Goal: Information Seeking & Learning: Check status

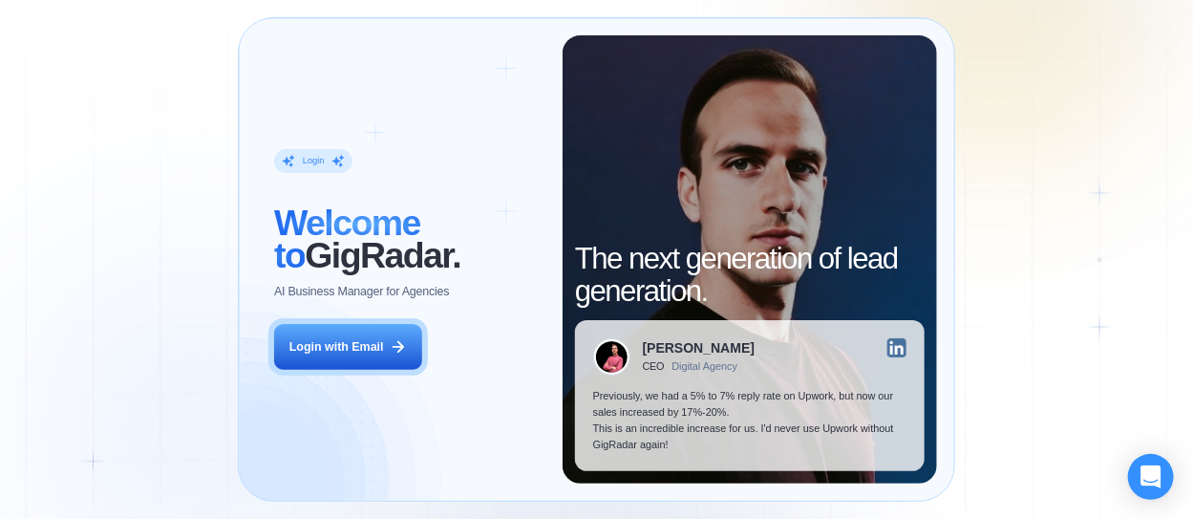
click at [333, 377] on div "Login ‍ Welcome to GigRadar. AI Business Manager for Agencies Login with Email" at bounding box center [409, 258] width 307 height 447
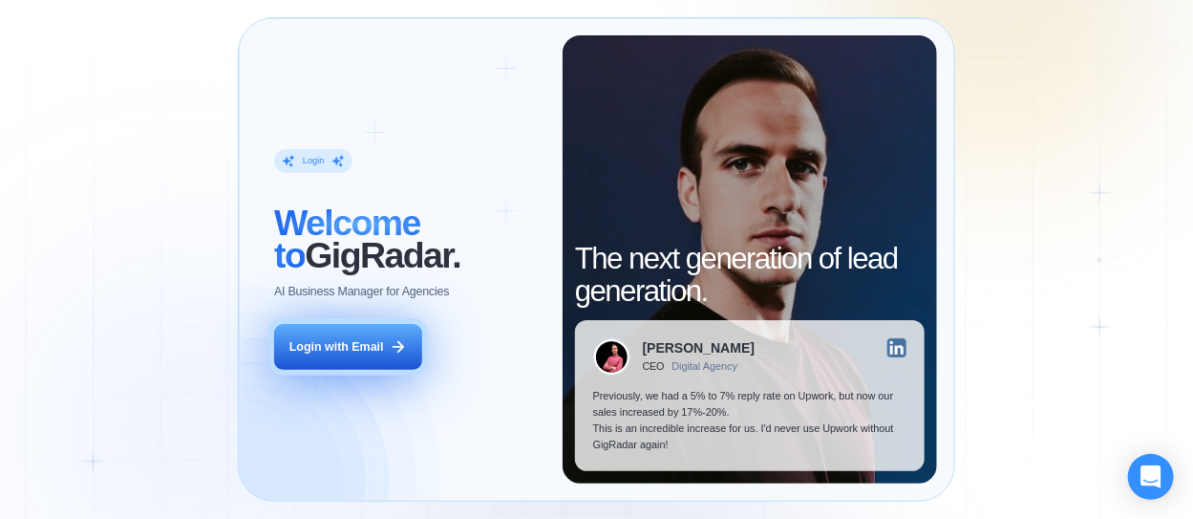
click at [364, 342] on div "Login with Email" at bounding box center [336, 347] width 95 height 16
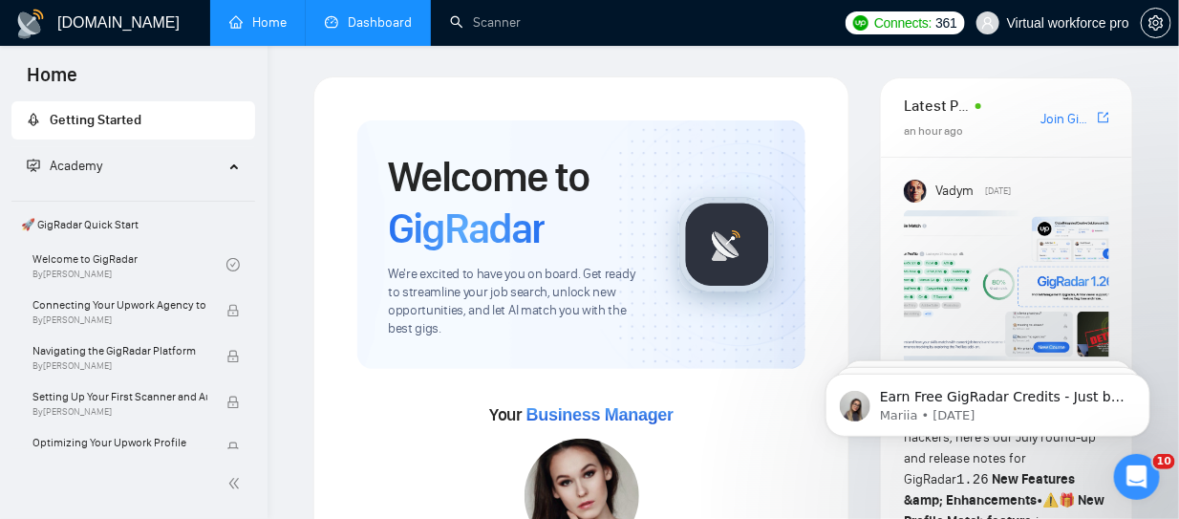
click at [371, 19] on link "Dashboard" at bounding box center [368, 22] width 87 height 16
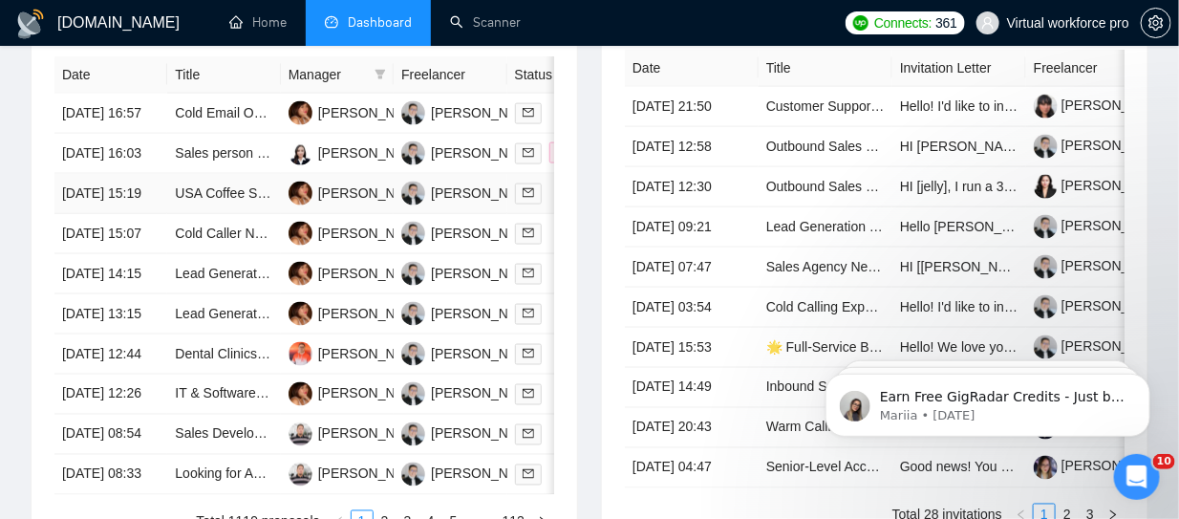
scroll to position [764, 0]
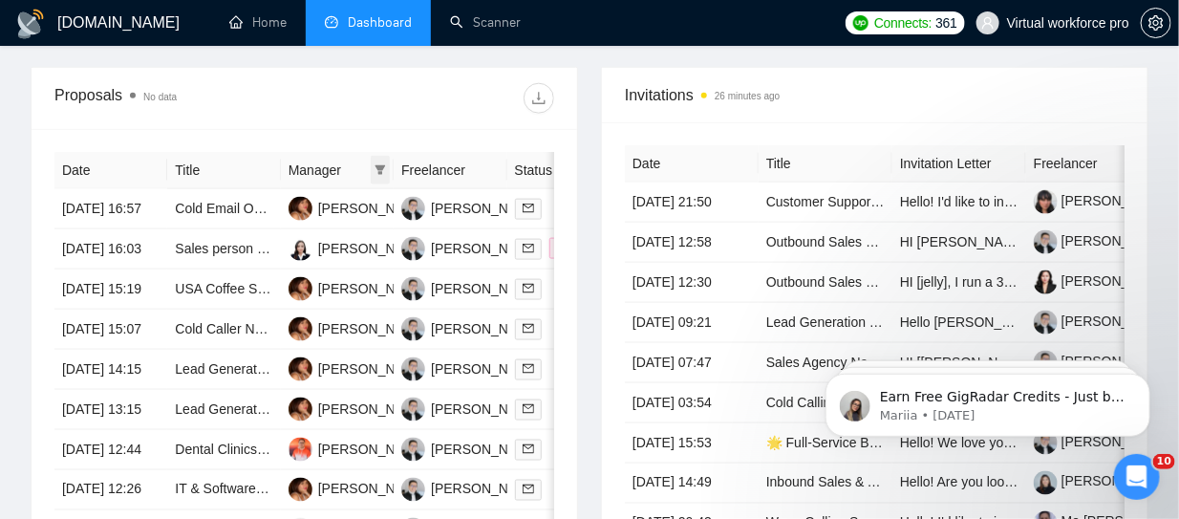
click at [381, 165] on icon "filter" at bounding box center [380, 170] width 11 height 10
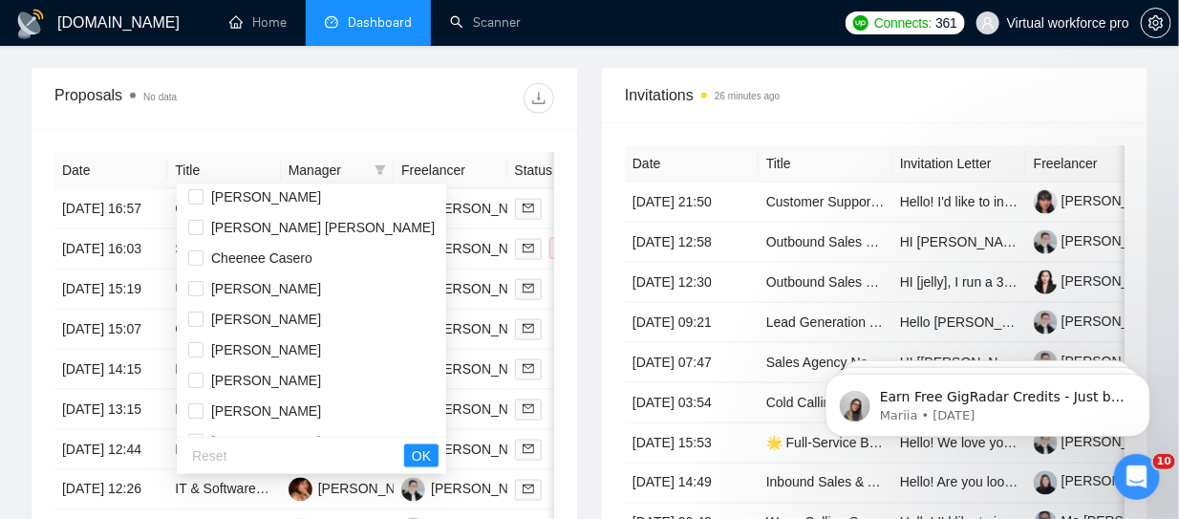
scroll to position [158, 0]
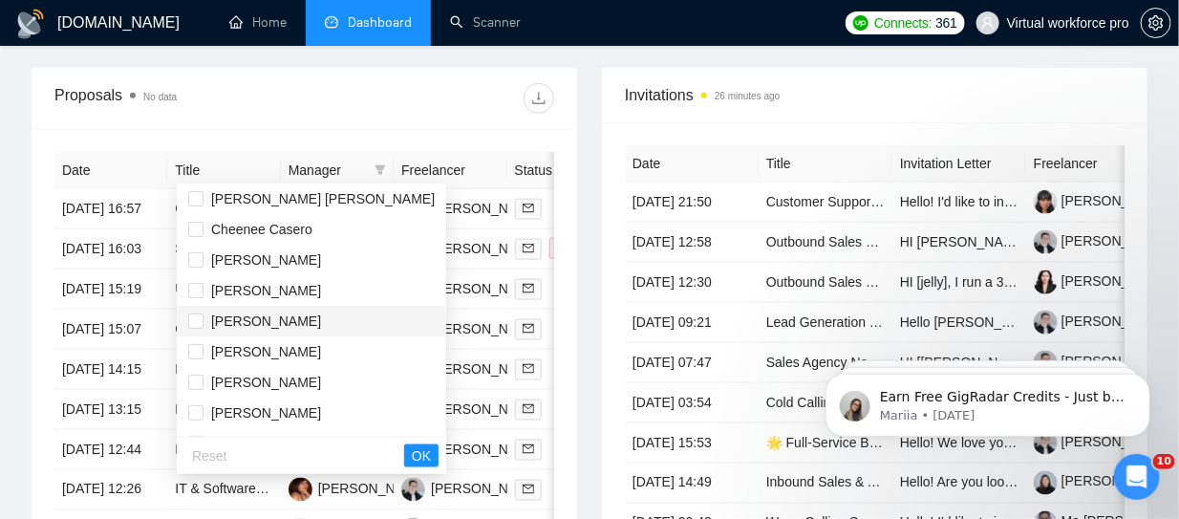
click at [254, 314] on span "[PERSON_NAME]" at bounding box center [266, 320] width 110 height 15
checkbox input "true"
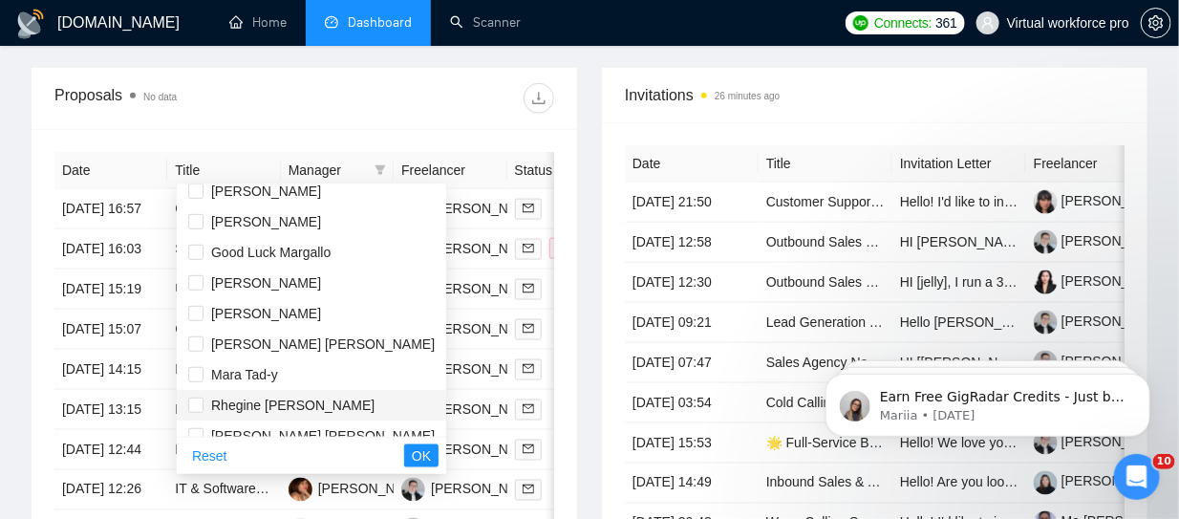
scroll to position [412, 0]
click at [248, 409] on span "Rhegine [PERSON_NAME]" at bounding box center [292, 402] width 163 height 15
checkbox input "true"
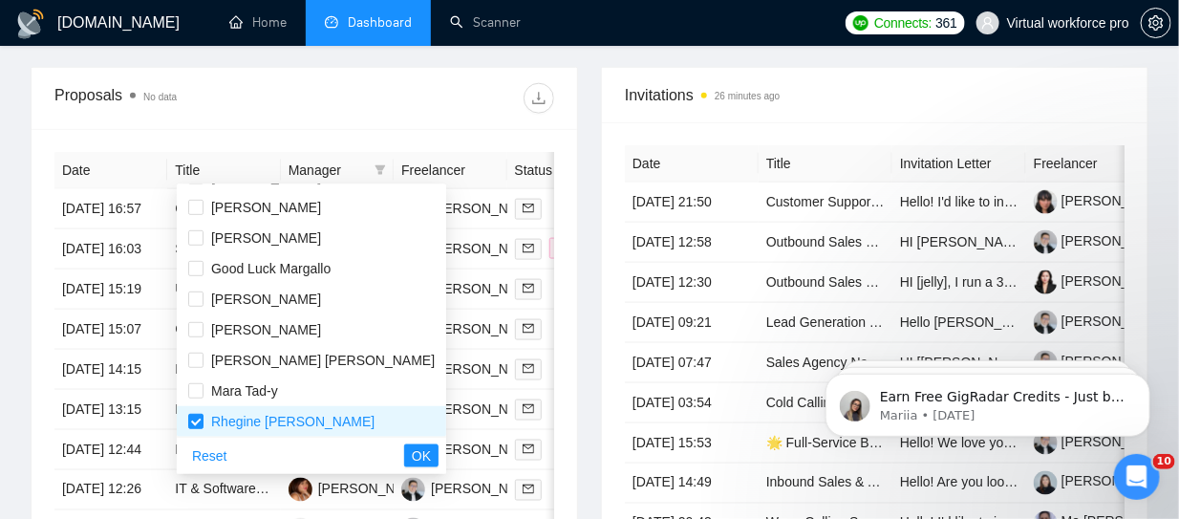
scroll to position [356, 0]
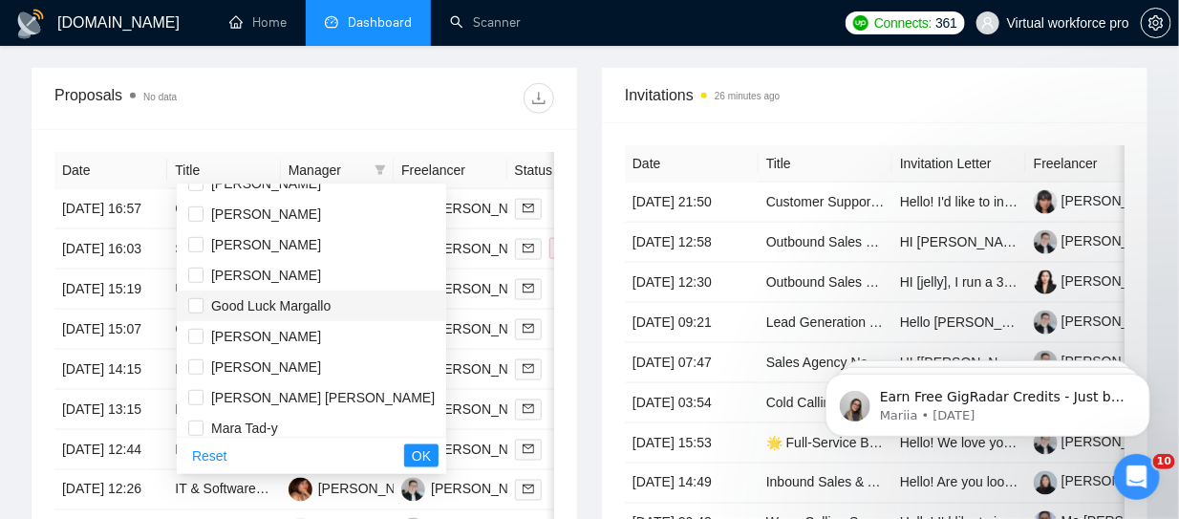
click at [266, 305] on span "Good Luck Margallo" at bounding box center [270, 305] width 119 height 15
checkbox input "true"
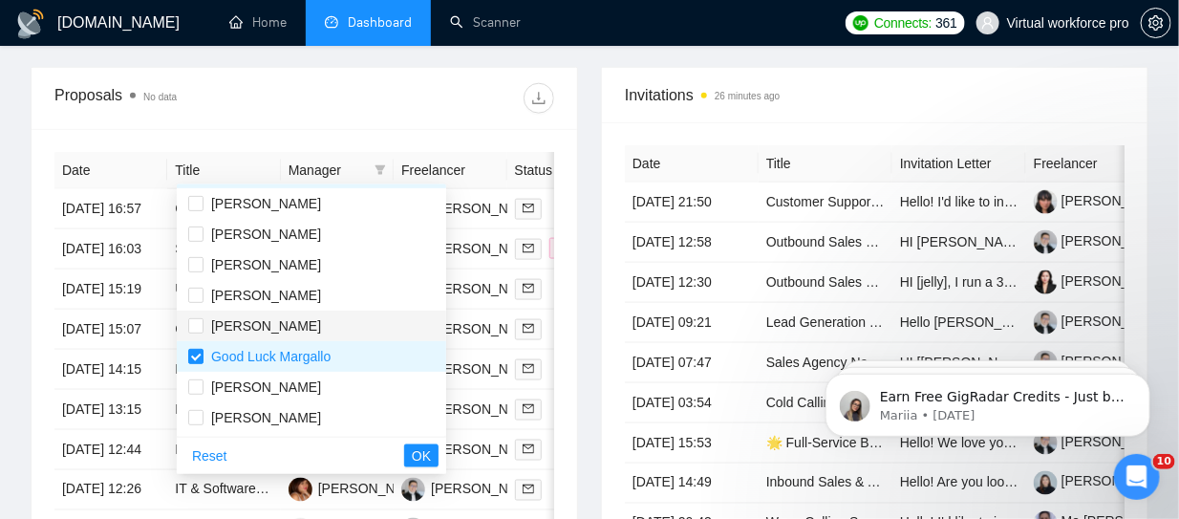
click at [260, 329] on span "[PERSON_NAME]" at bounding box center [266, 325] width 110 height 15
checkbox input "true"
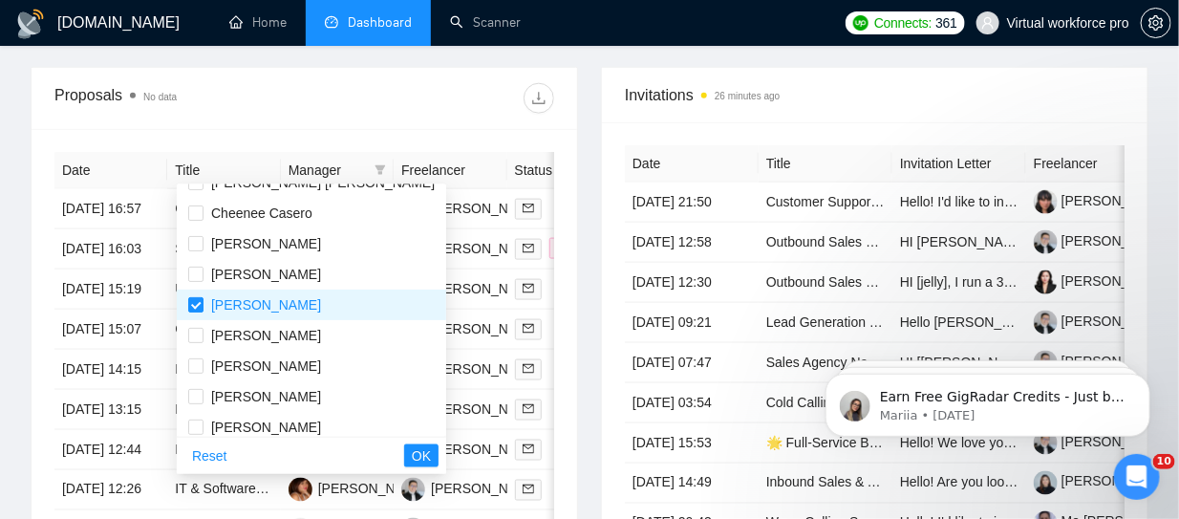
scroll to position [148, 0]
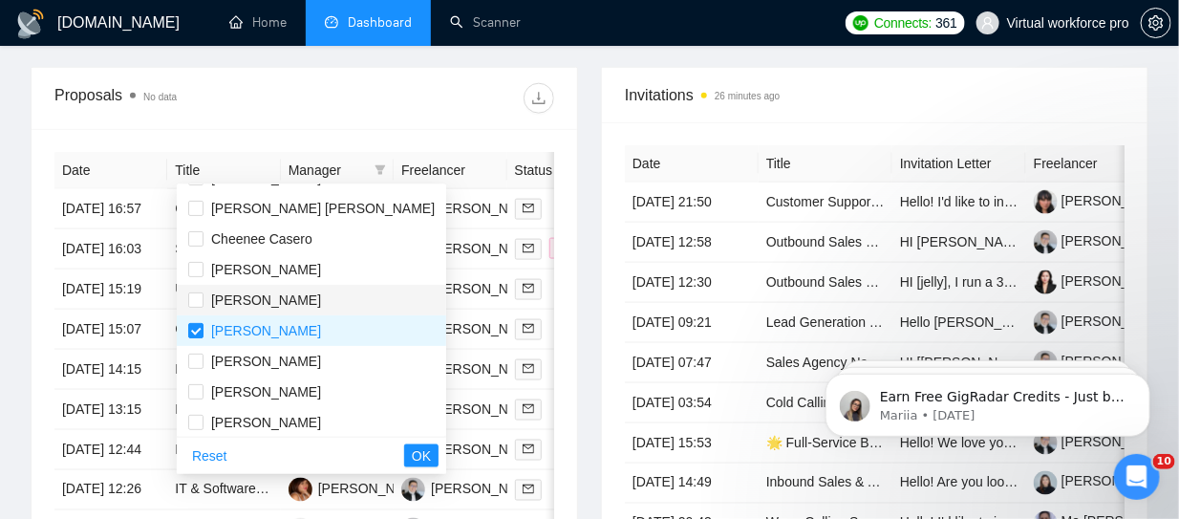
click at [255, 300] on span "[PERSON_NAME]" at bounding box center [266, 299] width 110 height 15
checkbox input "true"
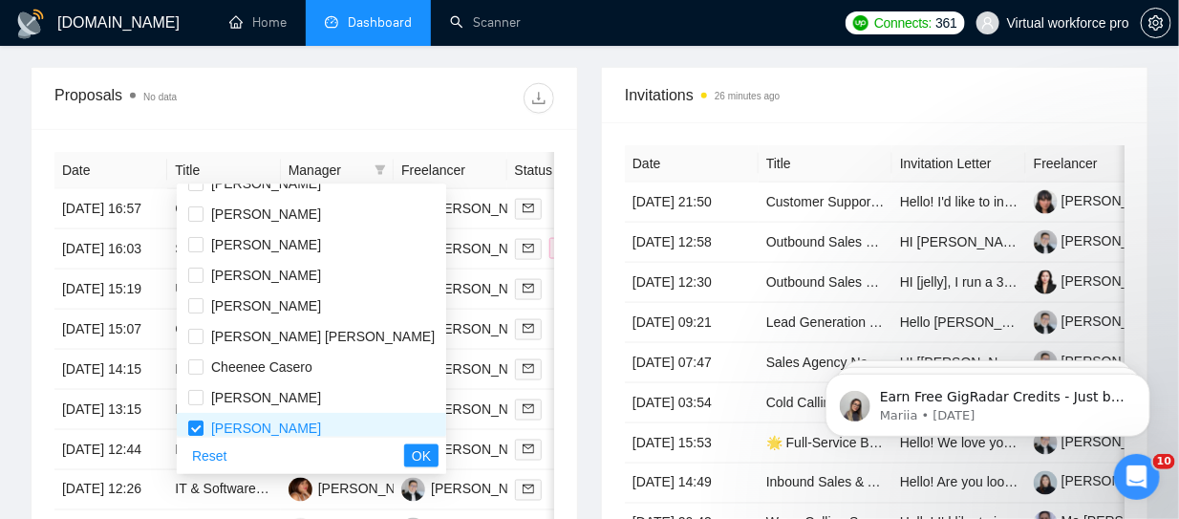
scroll to position [0, 0]
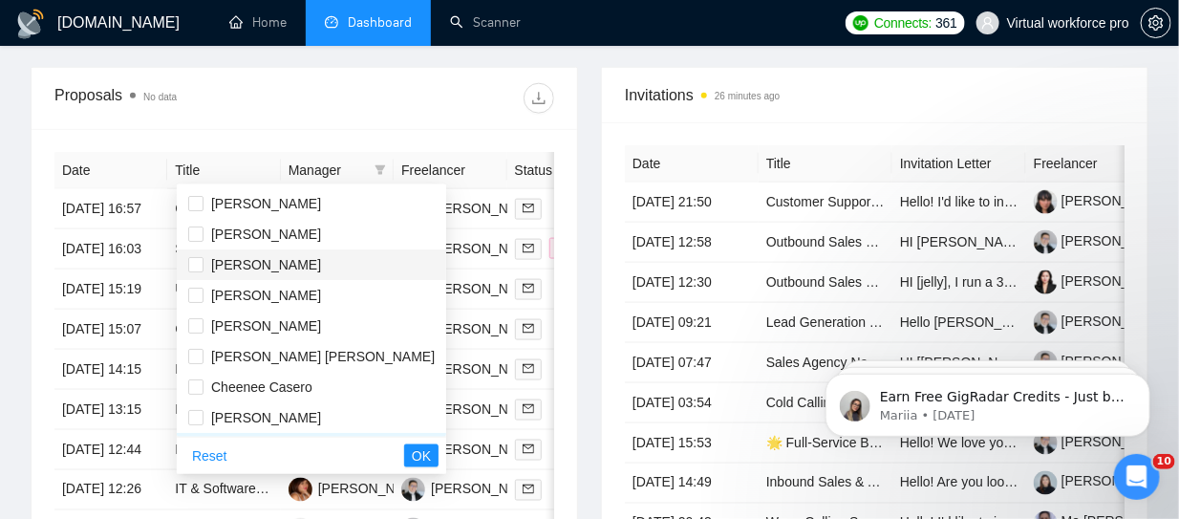
click at [290, 267] on span "[PERSON_NAME]" at bounding box center [266, 264] width 110 height 15
checkbox input "true"
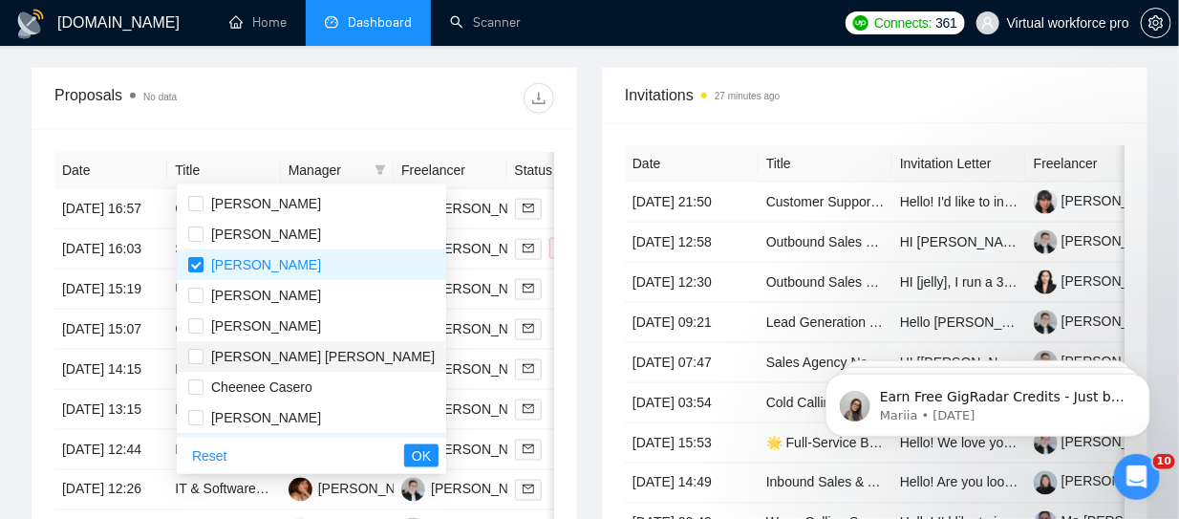
click at [261, 354] on span "[PERSON_NAME] [PERSON_NAME]" at bounding box center [323, 356] width 224 height 15
checkbox input "true"
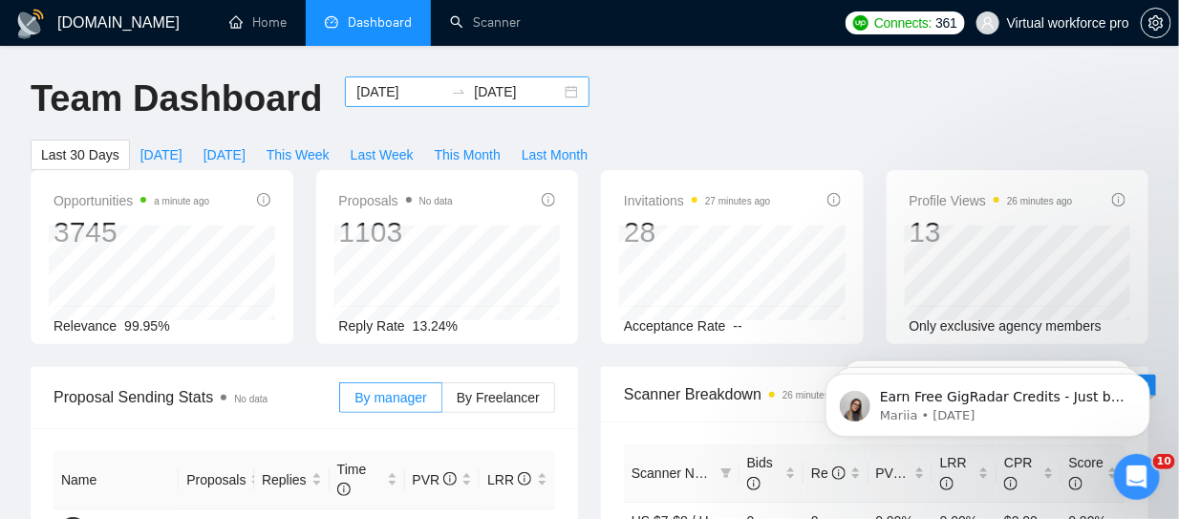
click at [366, 91] on input "[DATE]" at bounding box center [399, 91] width 87 height 21
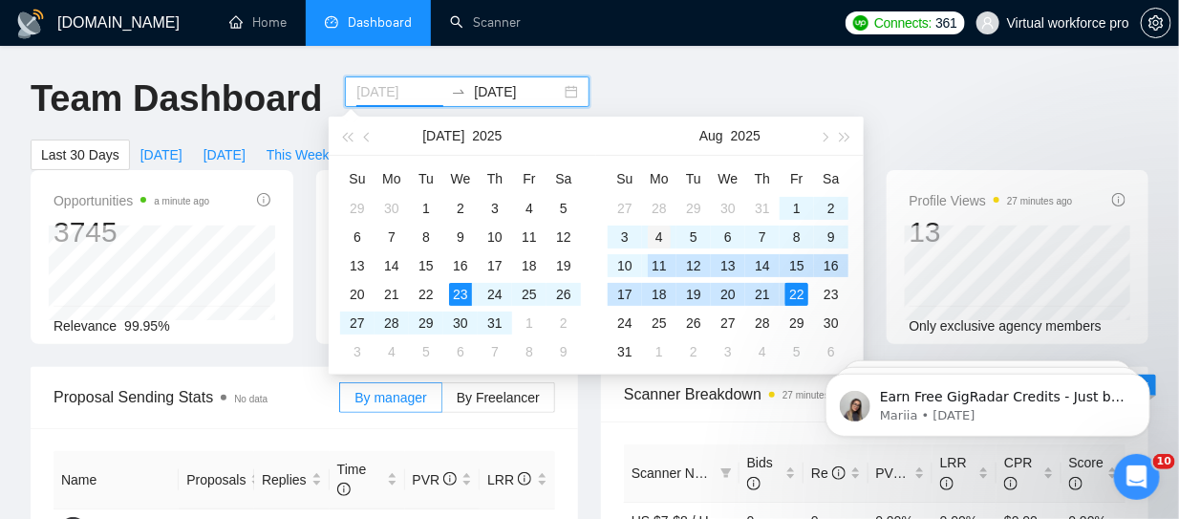
type input "[DATE]"
drag, startPoint x: 660, startPoint y: 238, endPoint x: 643, endPoint y: 267, distance: 34.2
click at [659, 238] on div "4" at bounding box center [659, 236] width 23 height 23
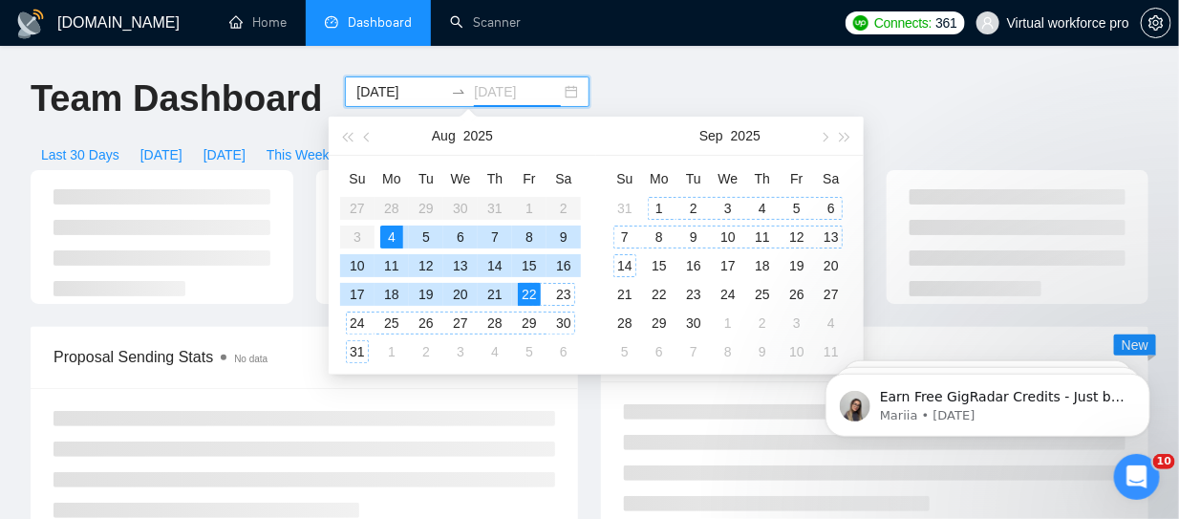
click at [630, 269] on div "14" at bounding box center [624, 265] width 23 height 23
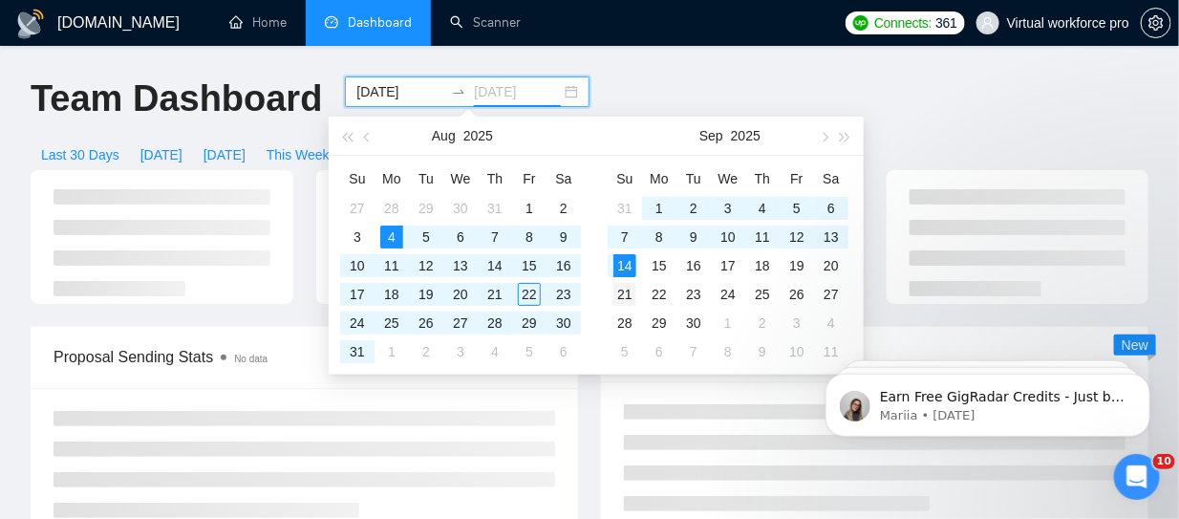
type input "[DATE]"
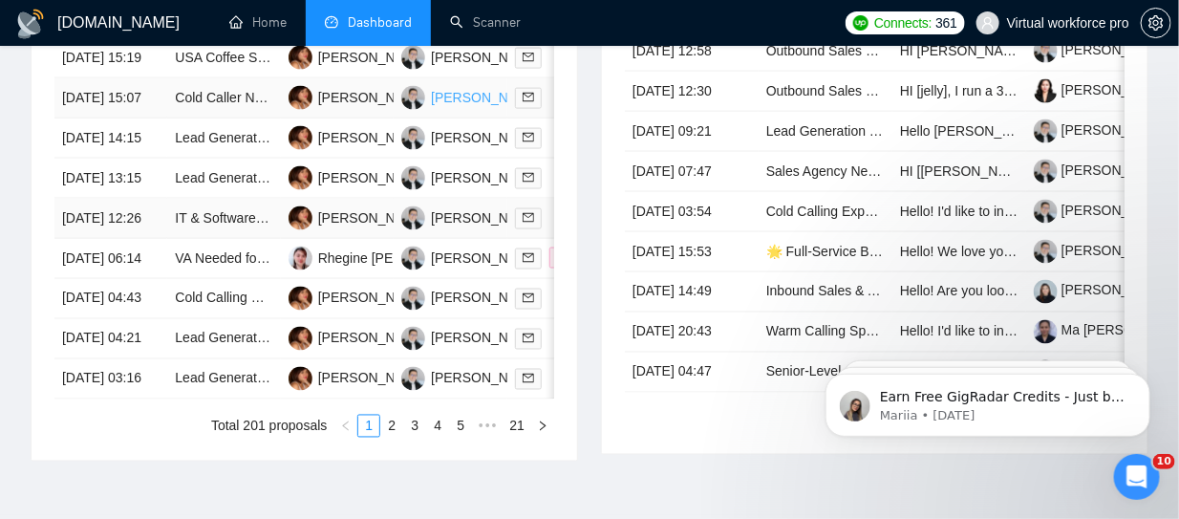
scroll to position [764, 0]
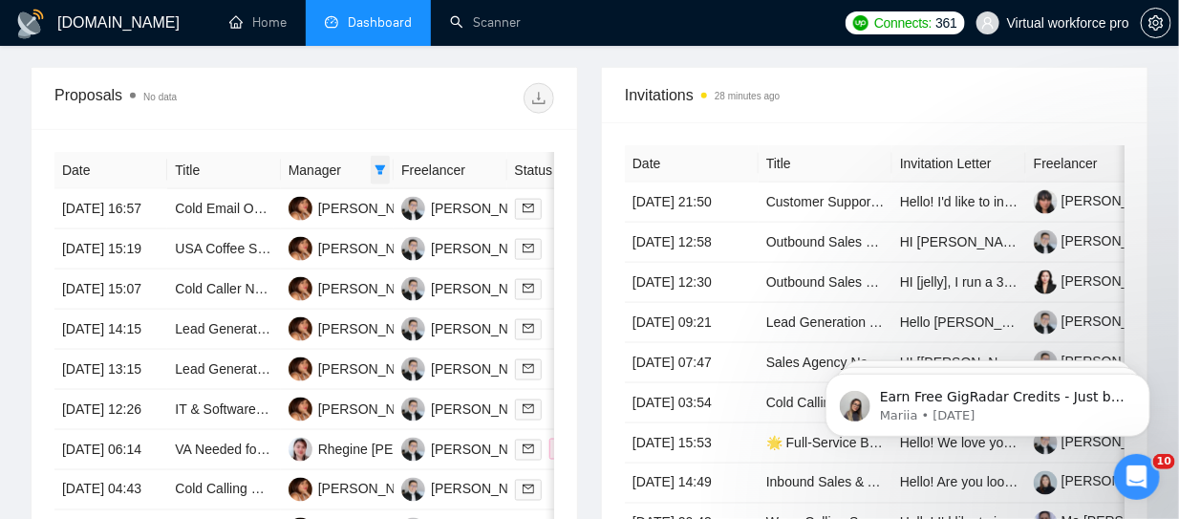
click at [374, 169] on icon "filter" at bounding box center [379, 169] width 11 height 11
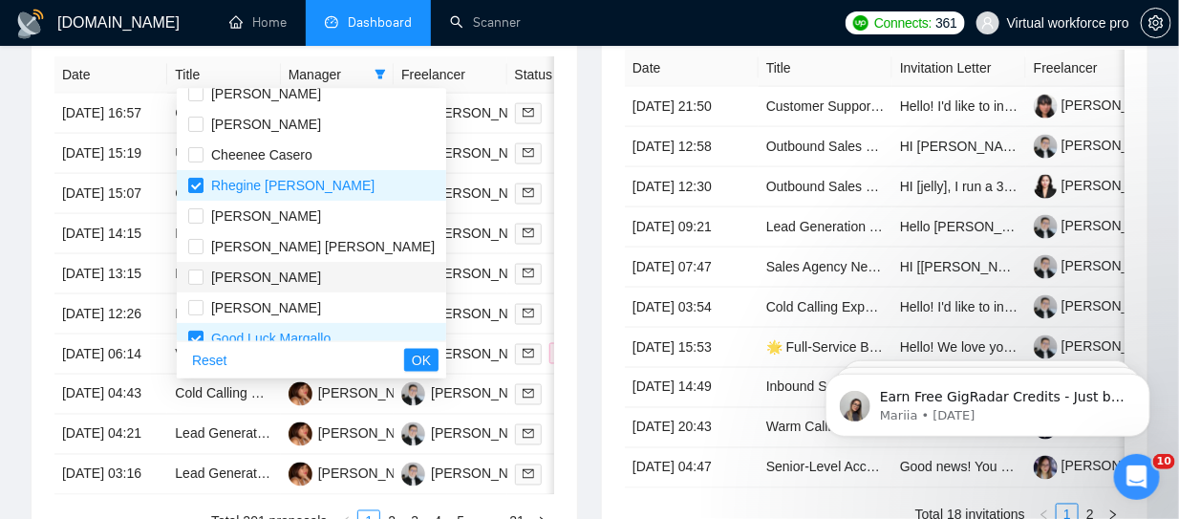
scroll to position [0, 0]
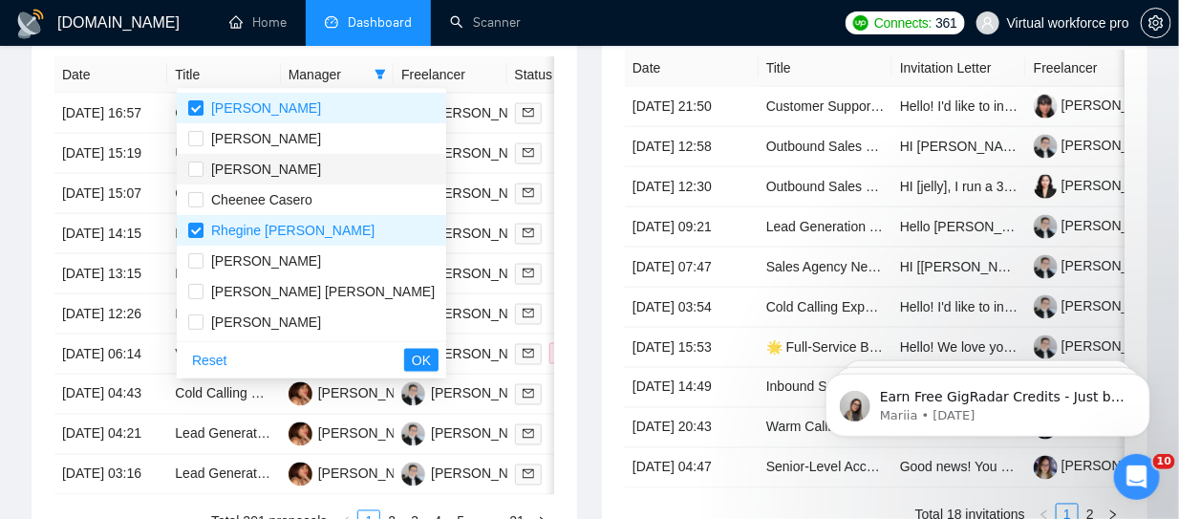
click at [277, 163] on span "[PERSON_NAME]" at bounding box center [266, 168] width 110 height 15
checkbox input "true"
click at [404, 349] on button "OK" at bounding box center [421, 360] width 34 height 23
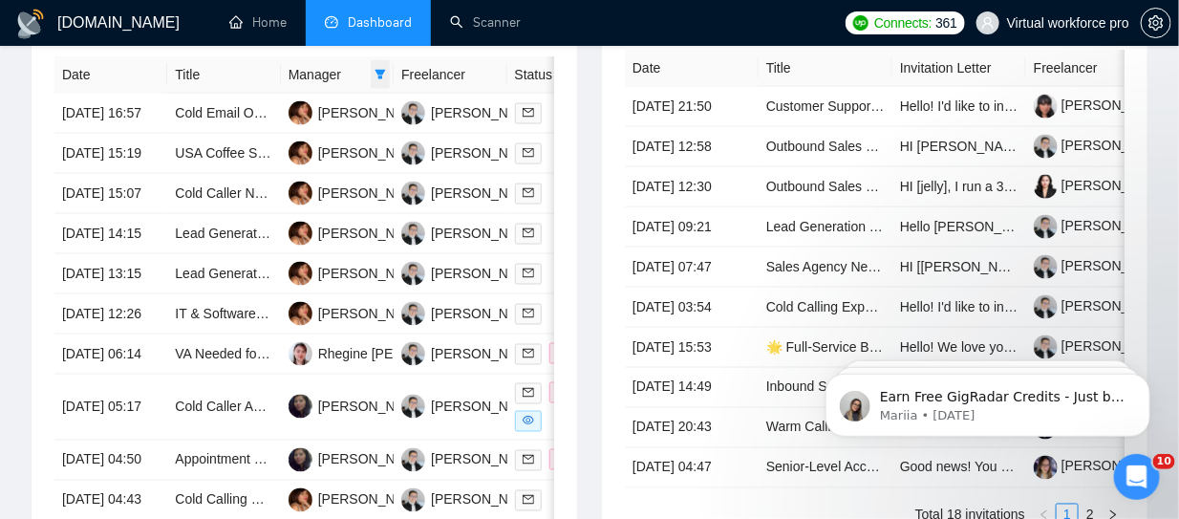
click at [385, 73] on span at bounding box center [380, 74] width 19 height 29
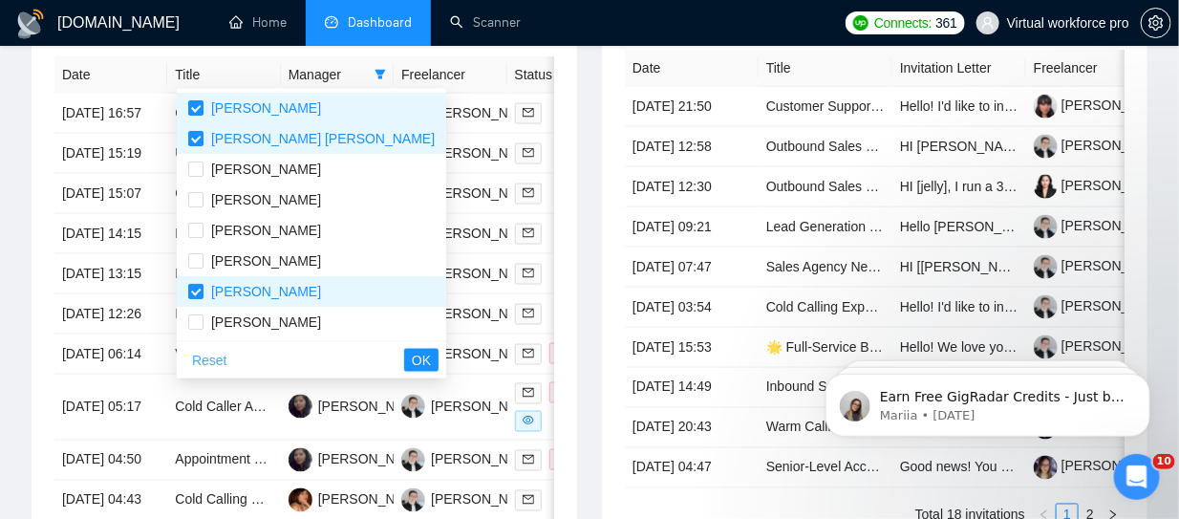
click at [217, 356] on span "Reset" at bounding box center [209, 360] width 35 height 21
checkbox input "false"
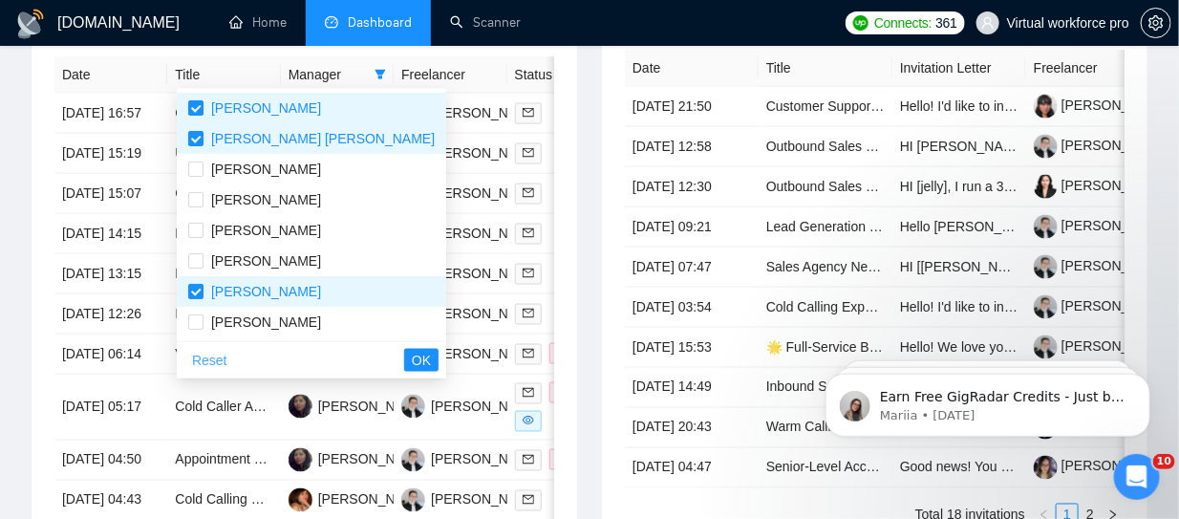
checkbox input "false"
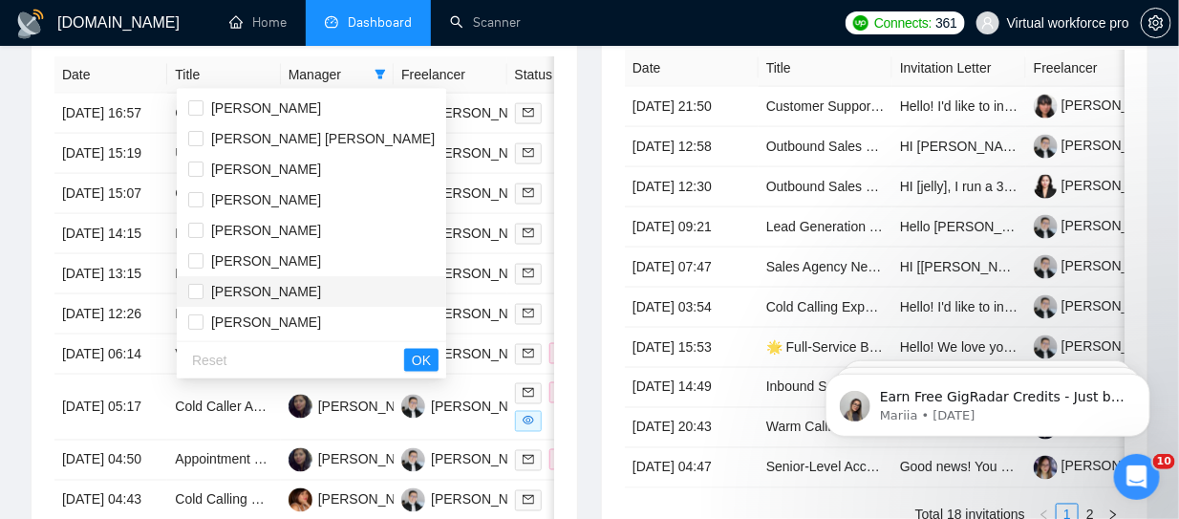
click at [254, 292] on span "[PERSON_NAME]" at bounding box center [266, 291] width 110 height 15
checkbox input "true"
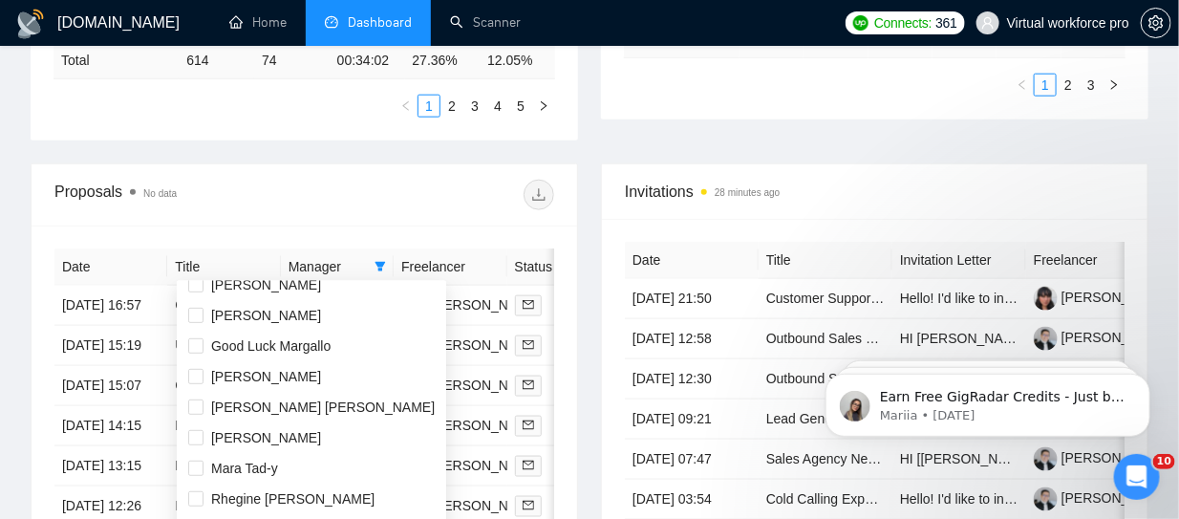
scroll to position [428, 0]
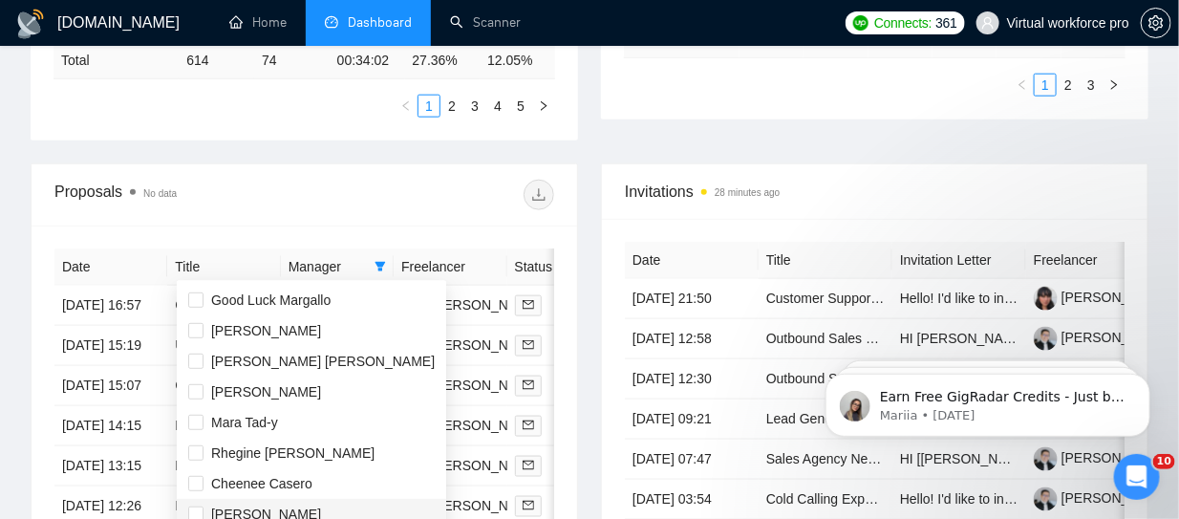
click at [289, 511] on span "[PERSON_NAME]" at bounding box center [311, 513] width 246 height 21
checkbox input "true"
click at [414, 180] on div at bounding box center [430, 195] width 250 height 31
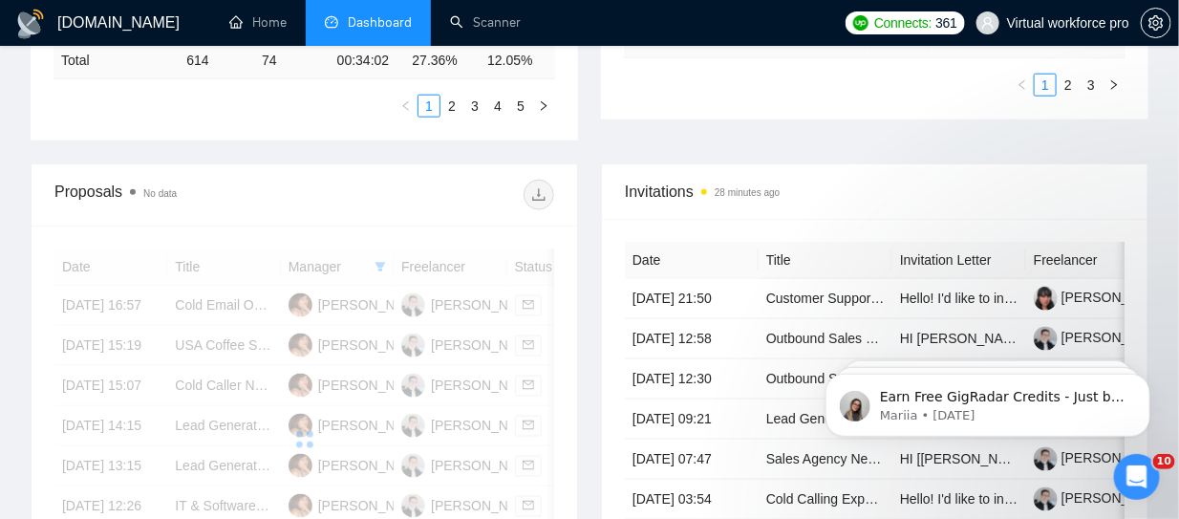
click at [540, 189] on span at bounding box center [538, 195] width 31 height 31
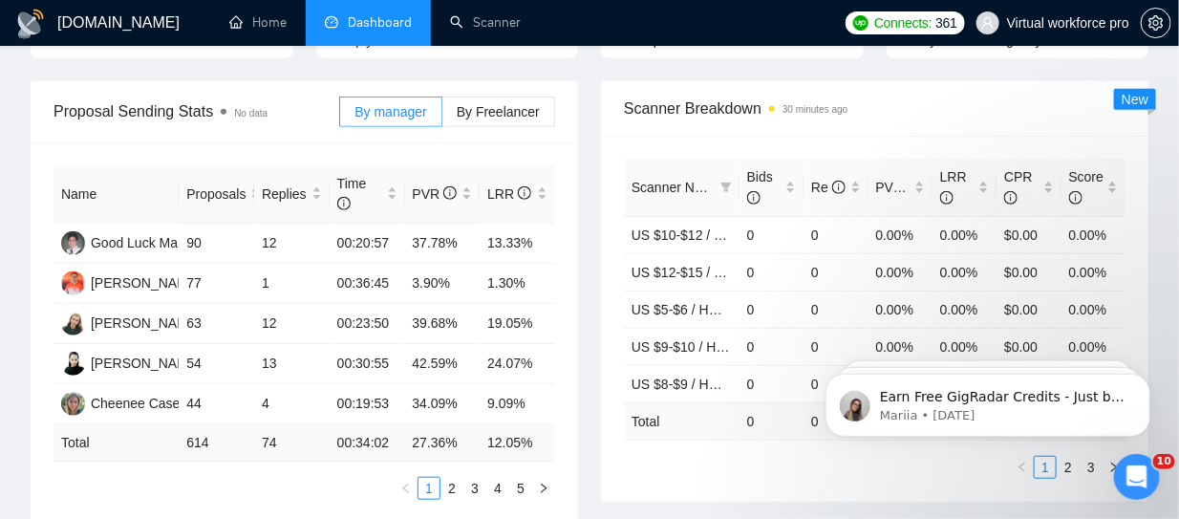
scroll to position [0, 0]
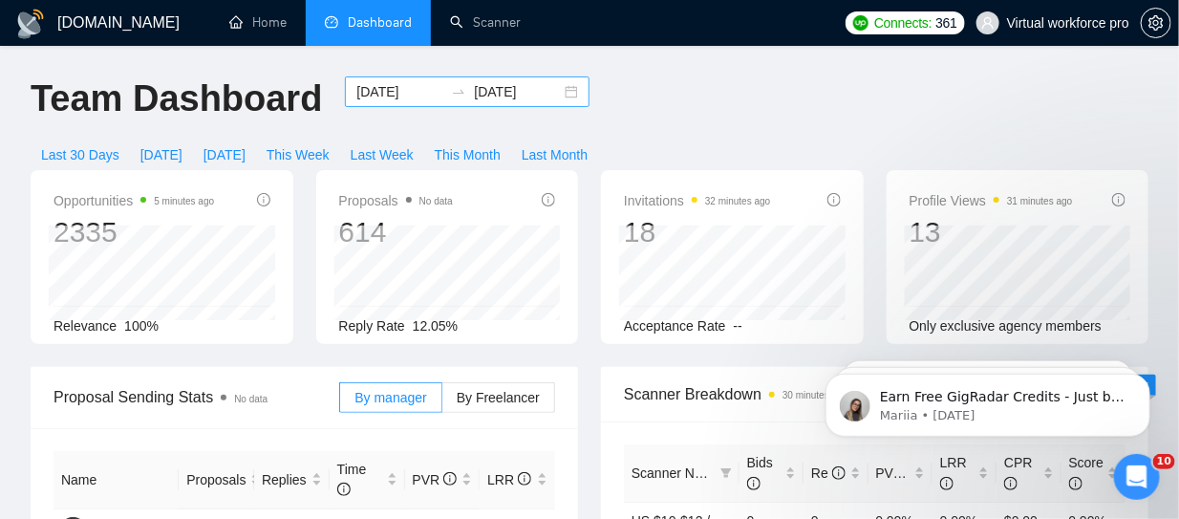
click at [378, 90] on input "[DATE]" at bounding box center [399, 91] width 87 height 21
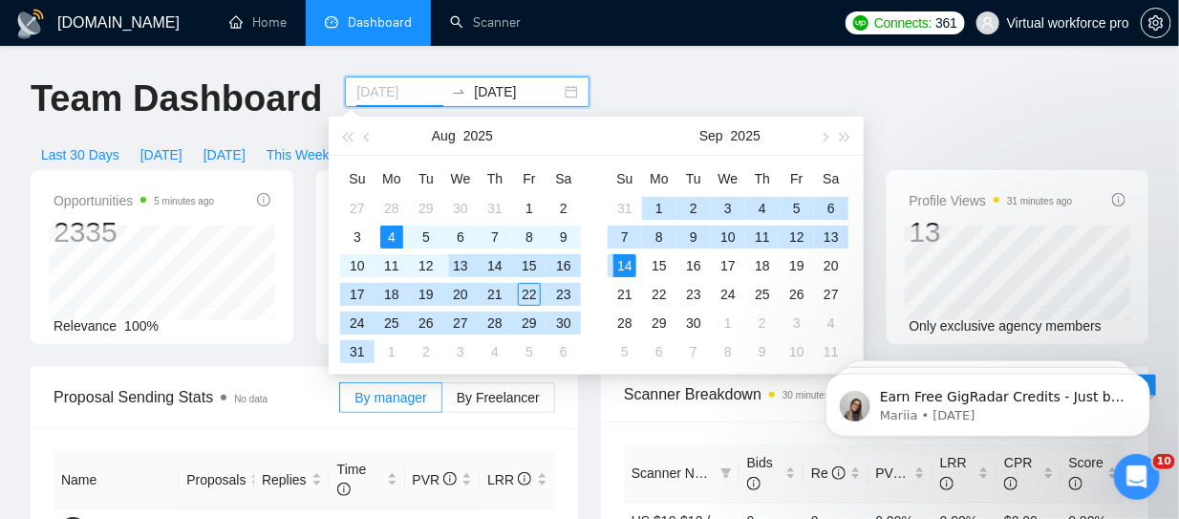
type input "[DATE]"
click at [393, 235] on div "4" at bounding box center [391, 236] width 23 height 23
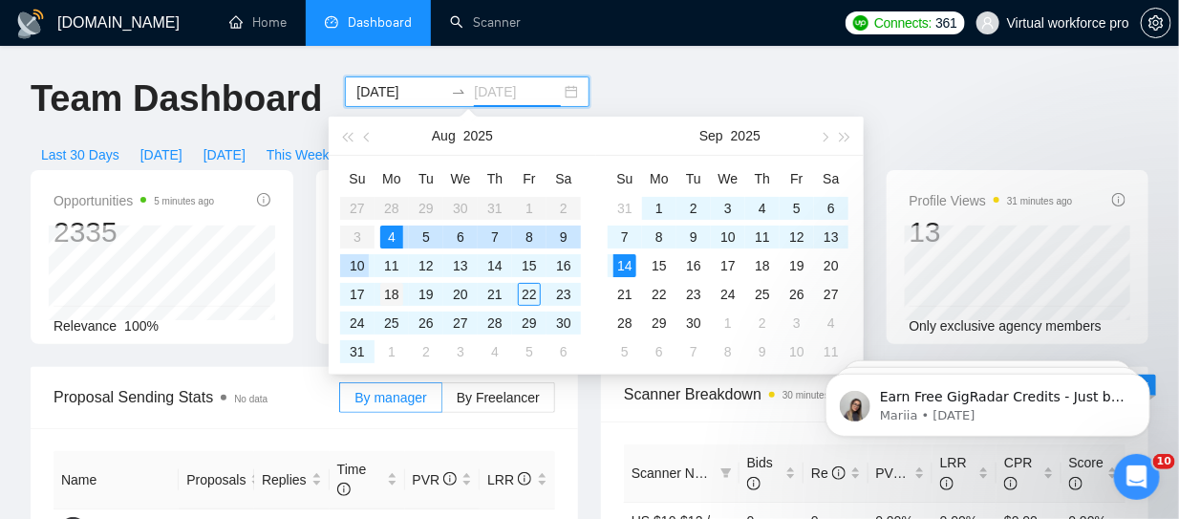
drag, startPoint x: 356, startPoint y: 270, endPoint x: 394, endPoint y: 287, distance: 40.6
click at [356, 269] on div "10" at bounding box center [357, 265] width 23 height 23
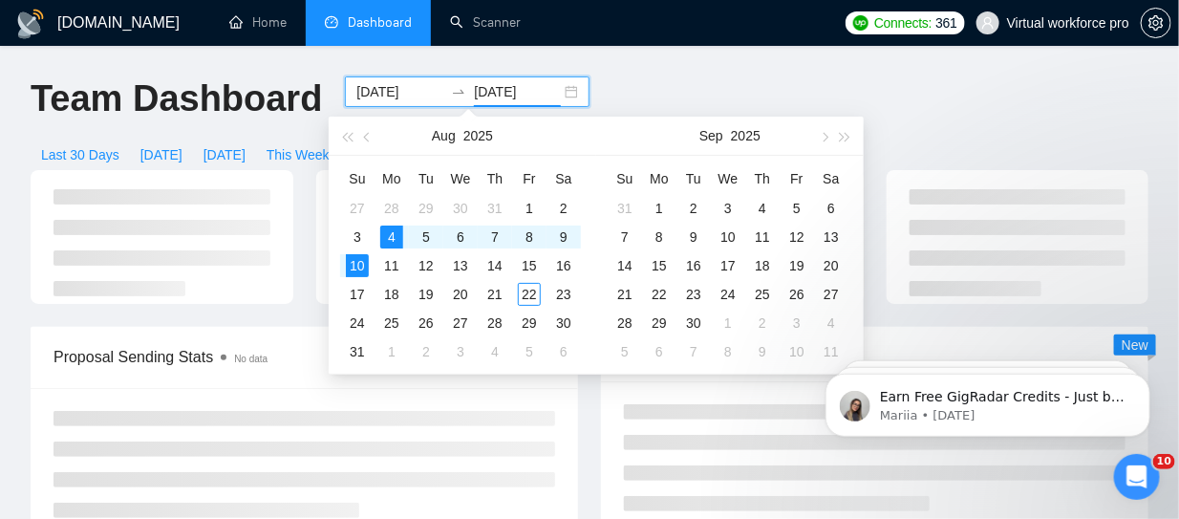
type input "[DATE]"
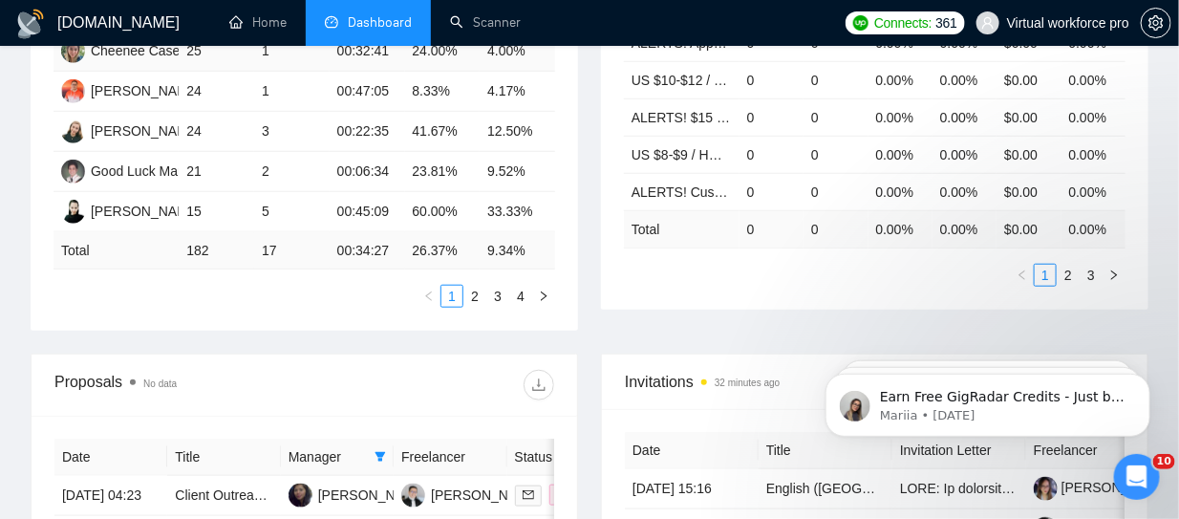
scroll to position [764, 0]
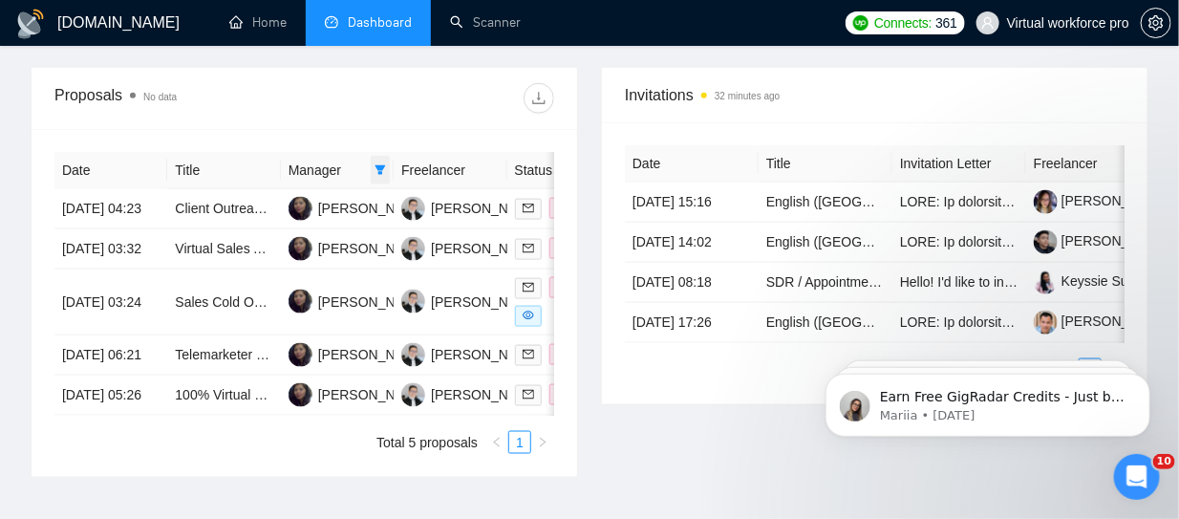
click at [380, 165] on icon "filter" at bounding box center [380, 170] width 11 height 10
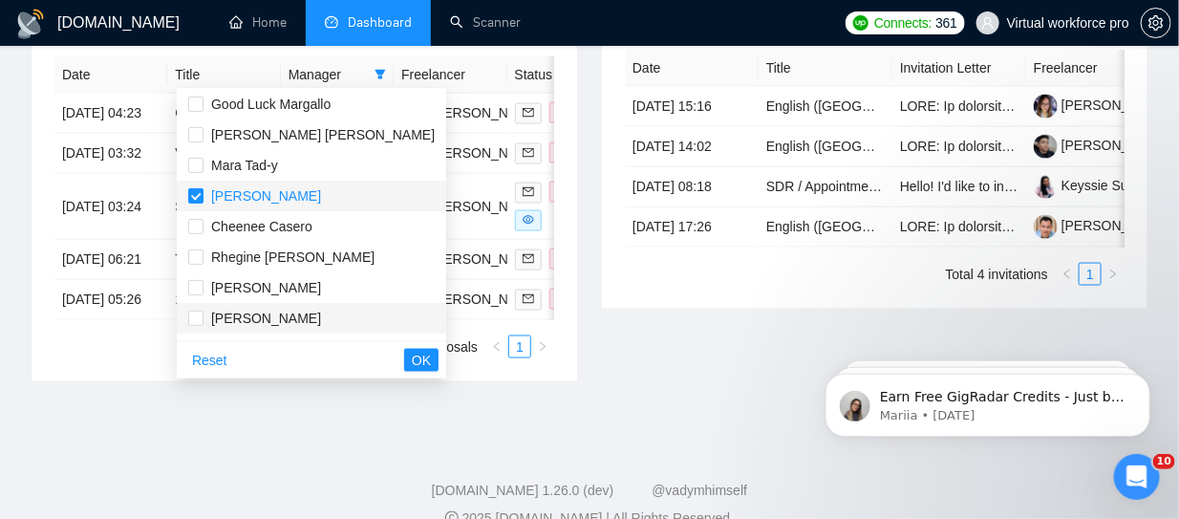
scroll to position [191, 0]
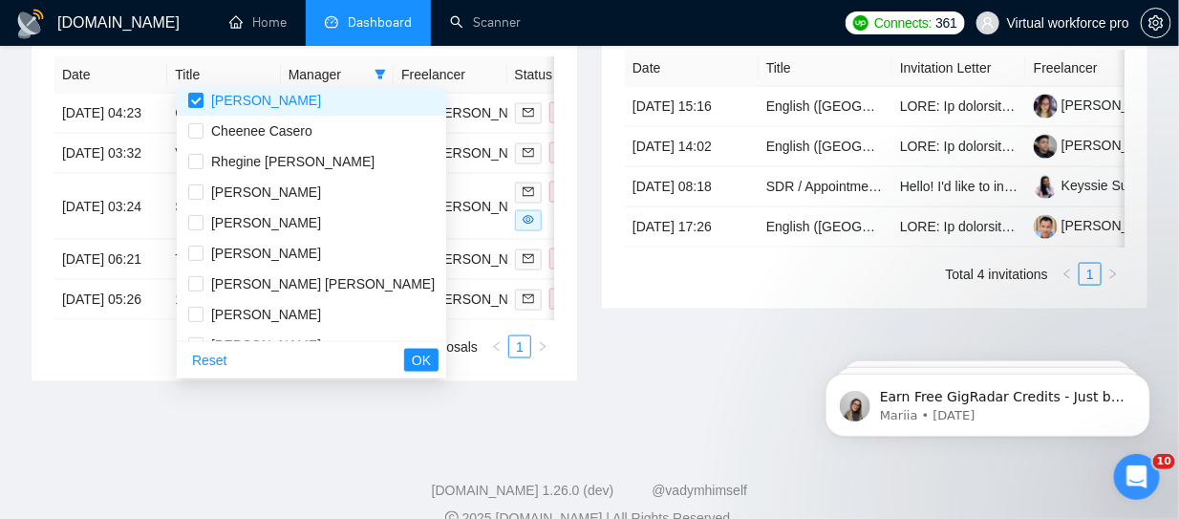
click at [133, 381] on div "Date Title Manager Freelancer Status [DATE] 04:23 Client Outreach and Sales Spe…" at bounding box center [304, 207] width 545 height 348
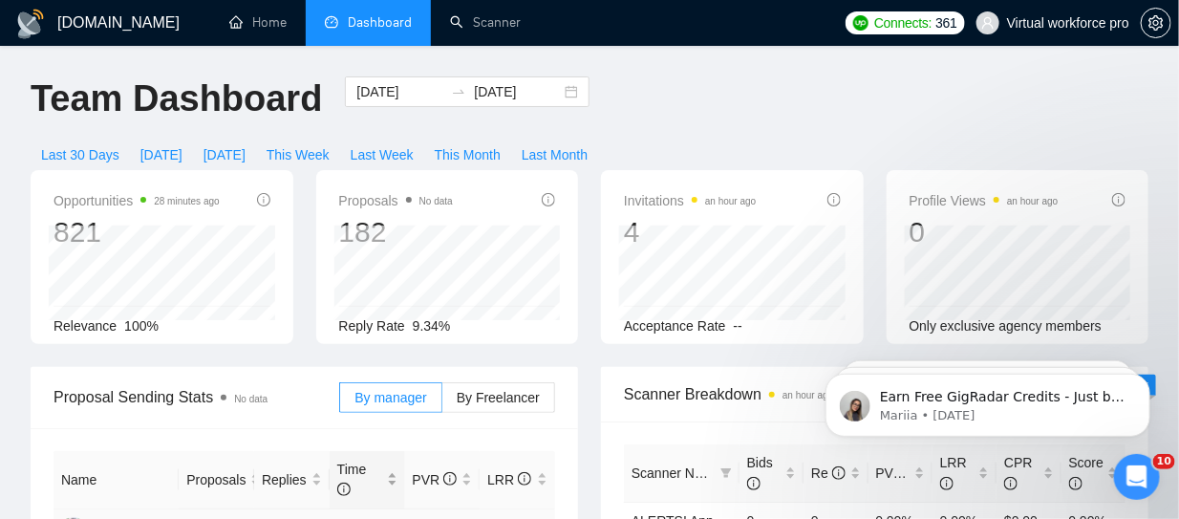
scroll to position [286, 0]
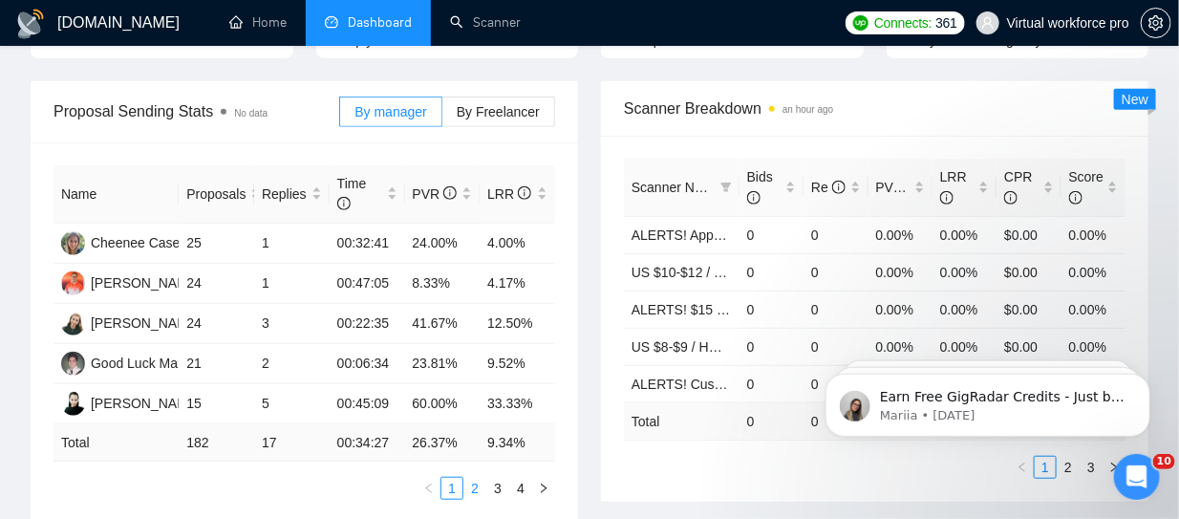
click at [478, 481] on link "2" at bounding box center [474, 488] width 21 height 21
click at [495, 480] on link "3" at bounding box center [497, 488] width 21 height 21
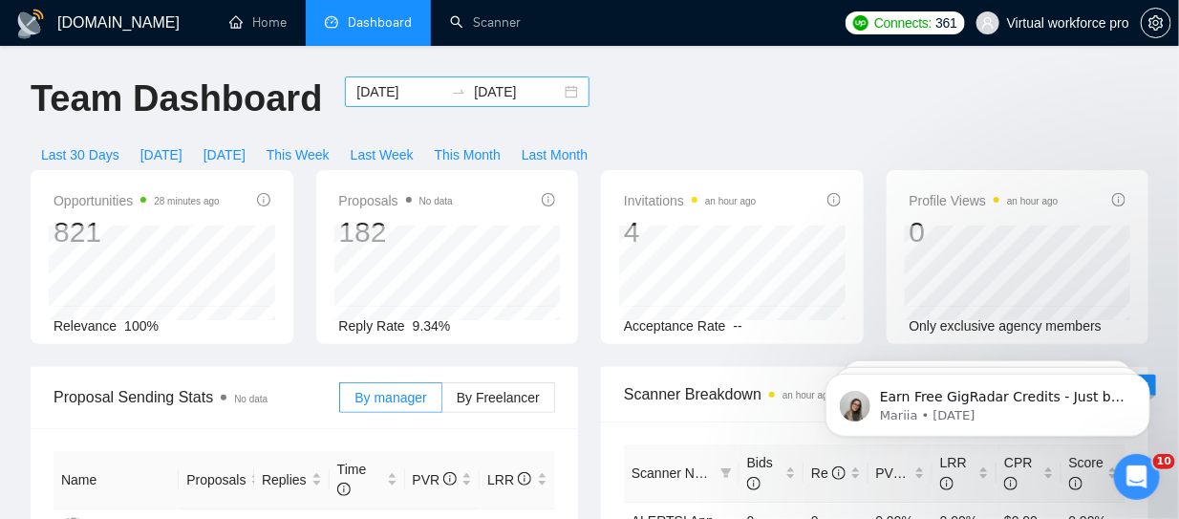
click at [371, 95] on input "[DATE]" at bounding box center [399, 91] width 87 height 21
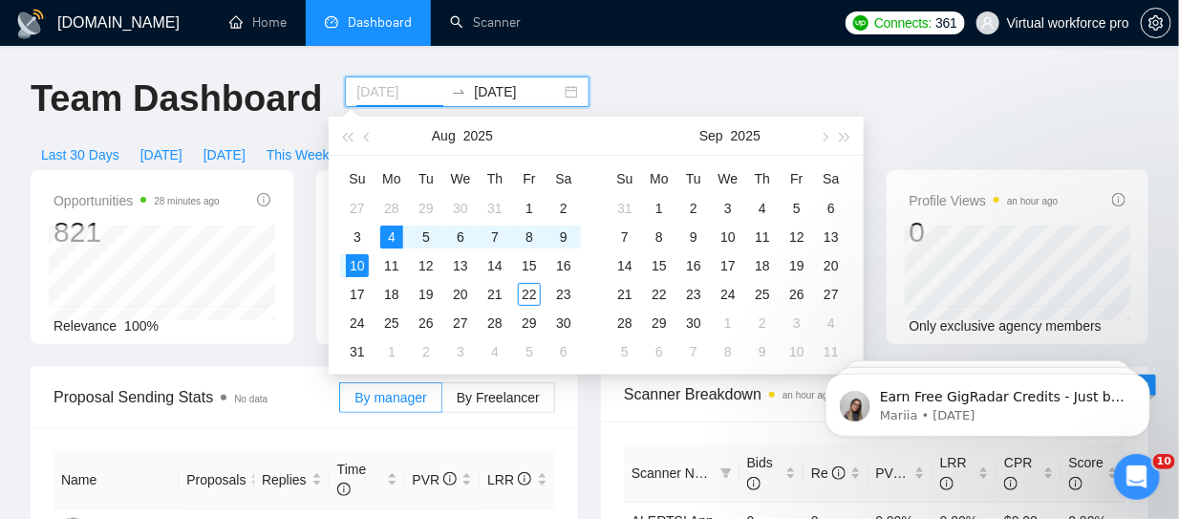
type input "[DATE]"
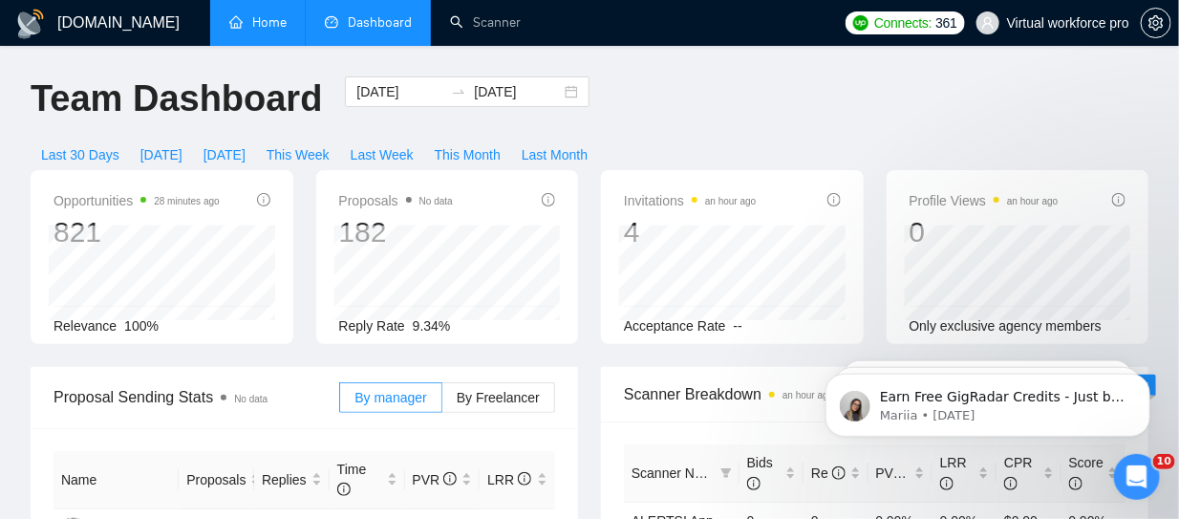
click at [267, 31] on link "Home" at bounding box center [257, 22] width 57 height 16
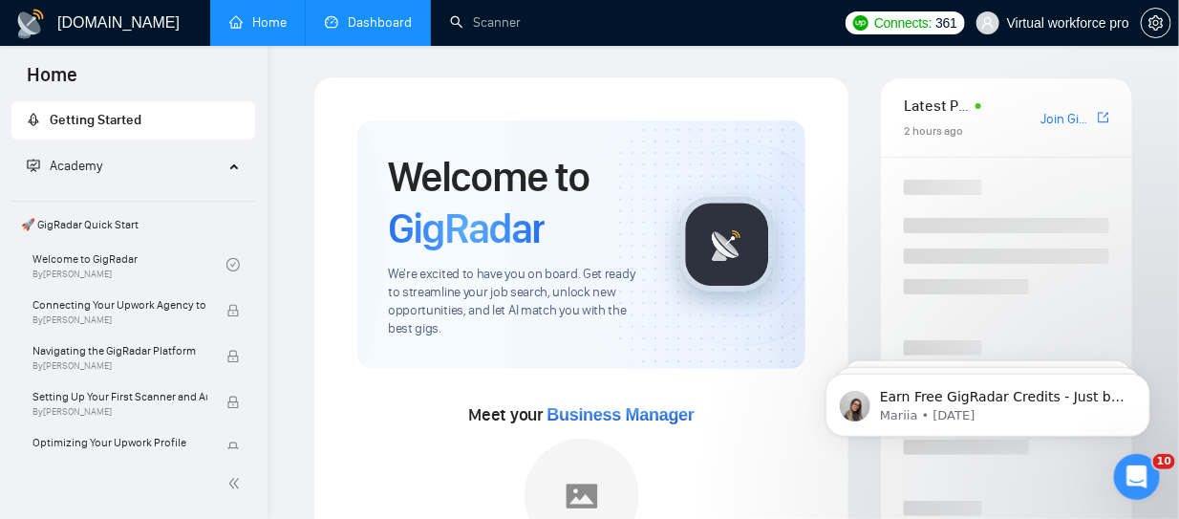
click at [376, 31] on link "Dashboard" at bounding box center [368, 22] width 87 height 16
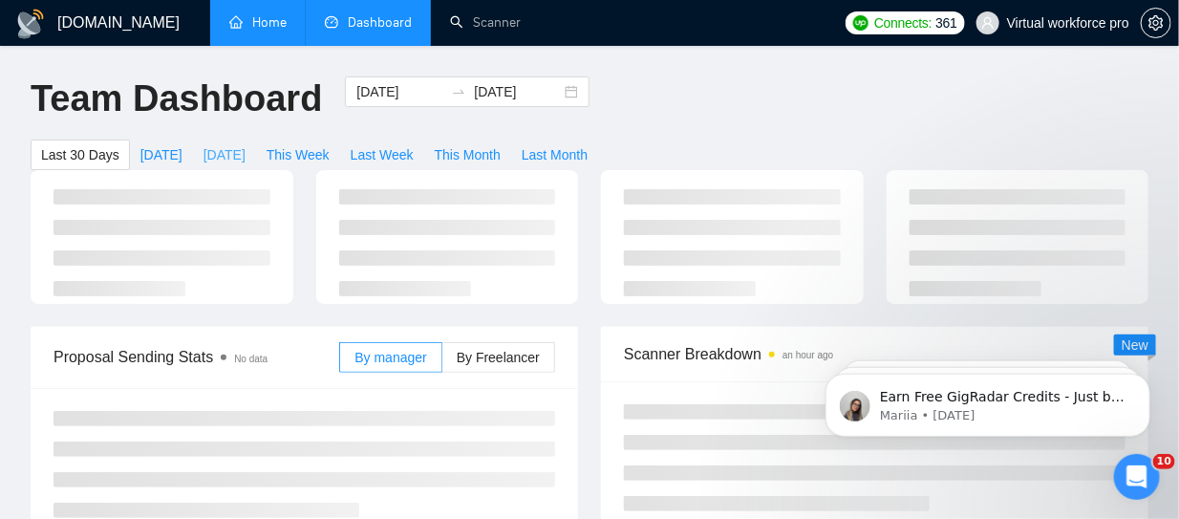
click at [232, 156] on span "[DATE]" at bounding box center [224, 154] width 42 height 21
type input "[DATE]"
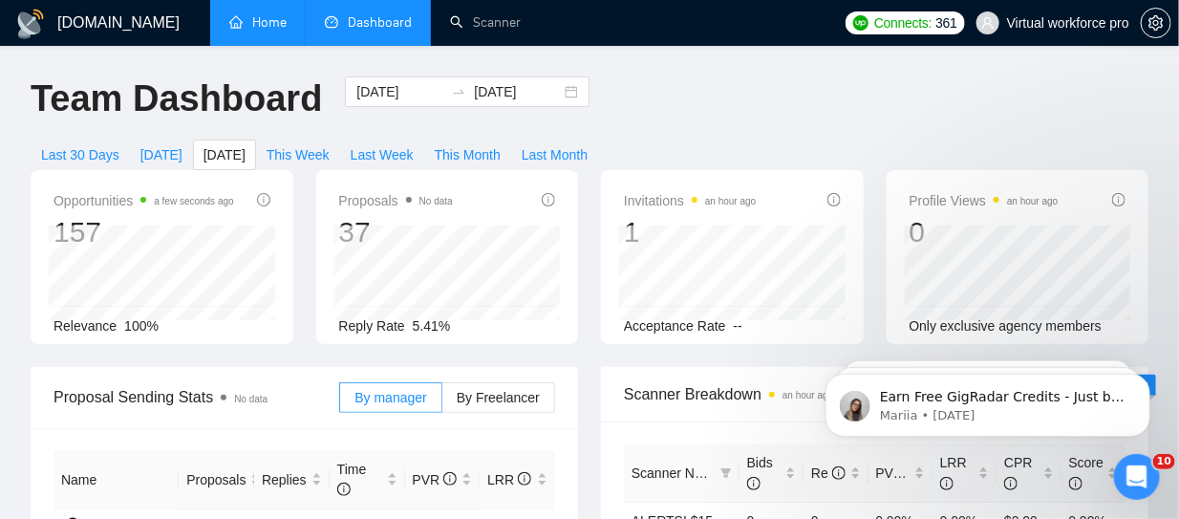
scroll to position [382, 0]
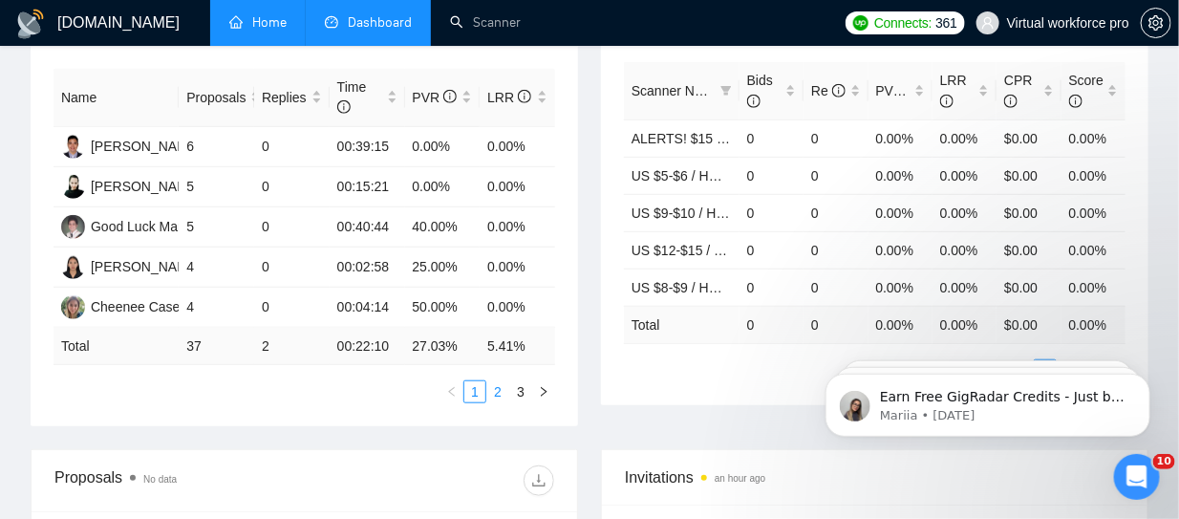
click at [492, 391] on link "2" at bounding box center [497, 391] width 21 height 21
click at [515, 389] on link "3" at bounding box center [520, 391] width 21 height 21
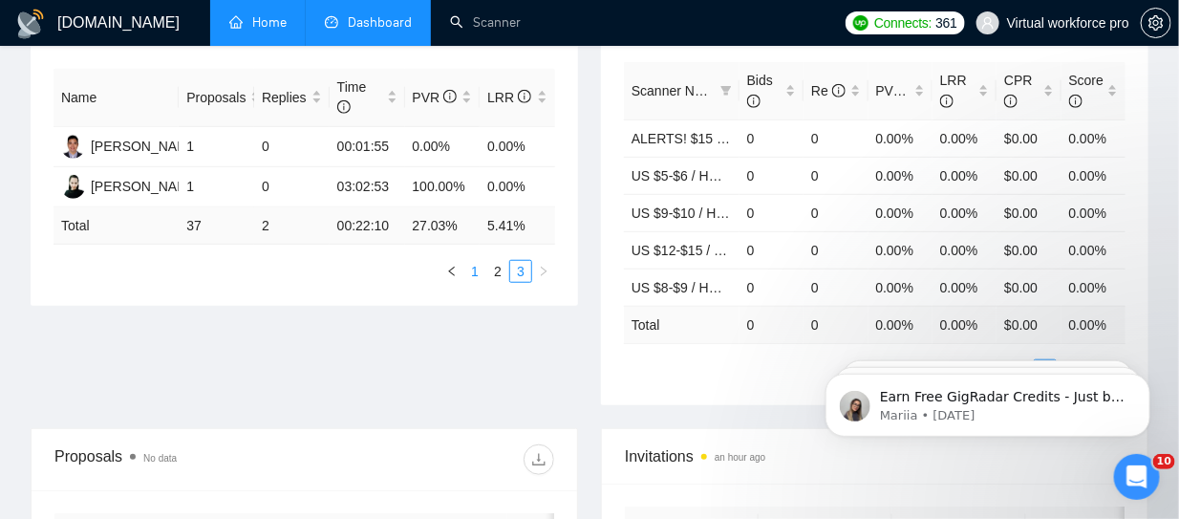
click at [471, 269] on link "1" at bounding box center [474, 271] width 21 height 21
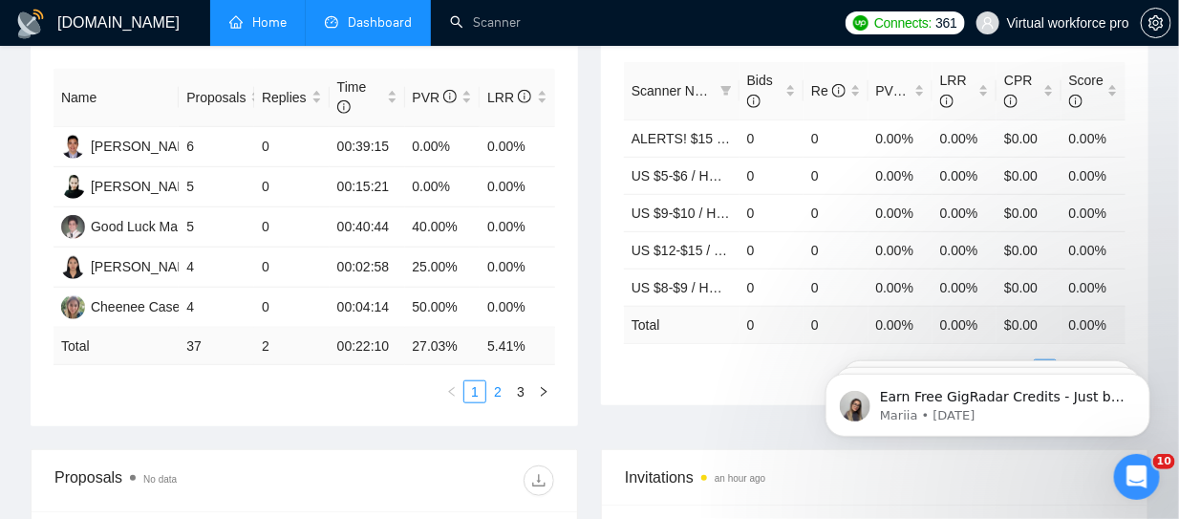
click at [491, 387] on link "2" at bounding box center [497, 391] width 21 height 21
click at [523, 394] on link "3" at bounding box center [520, 391] width 21 height 21
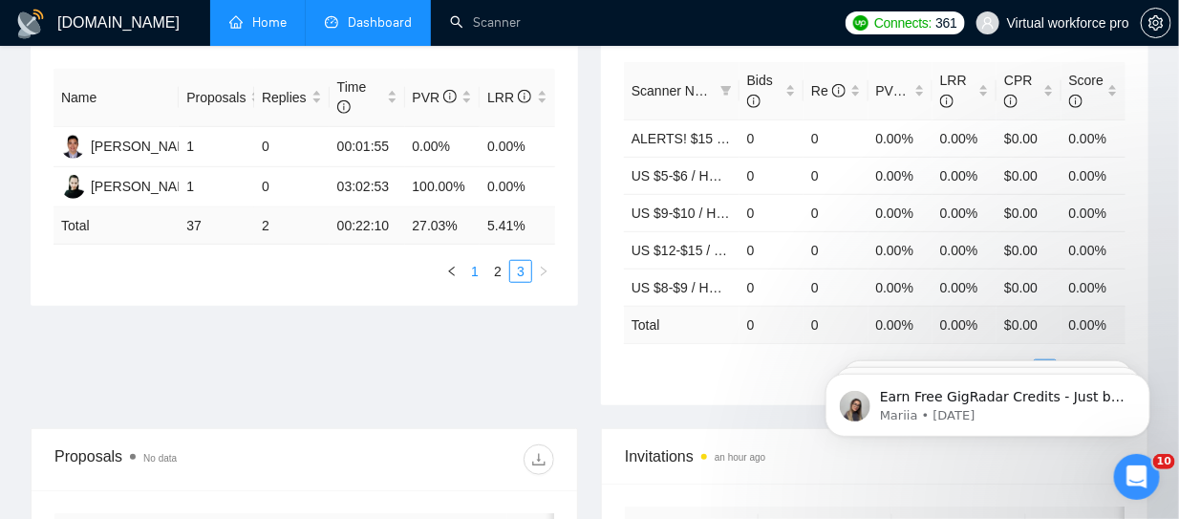
click at [482, 264] on link "1" at bounding box center [474, 271] width 21 height 21
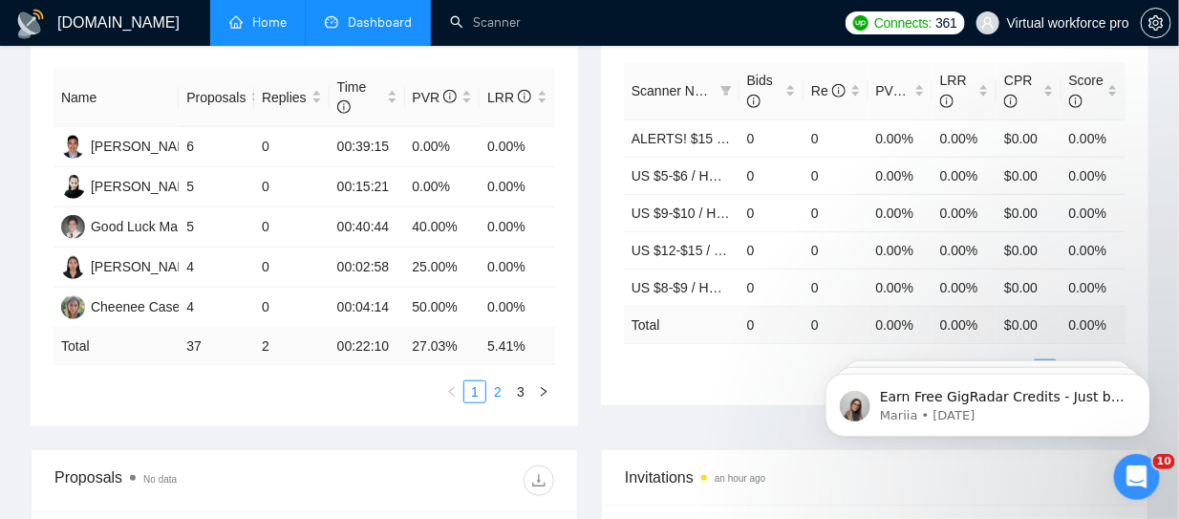
click at [502, 390] on link "2" at bounding box center [497, 391] width 21 height 21
click at [523, 389] on link "3" at bounding box center [520, 391] width 21 height 21
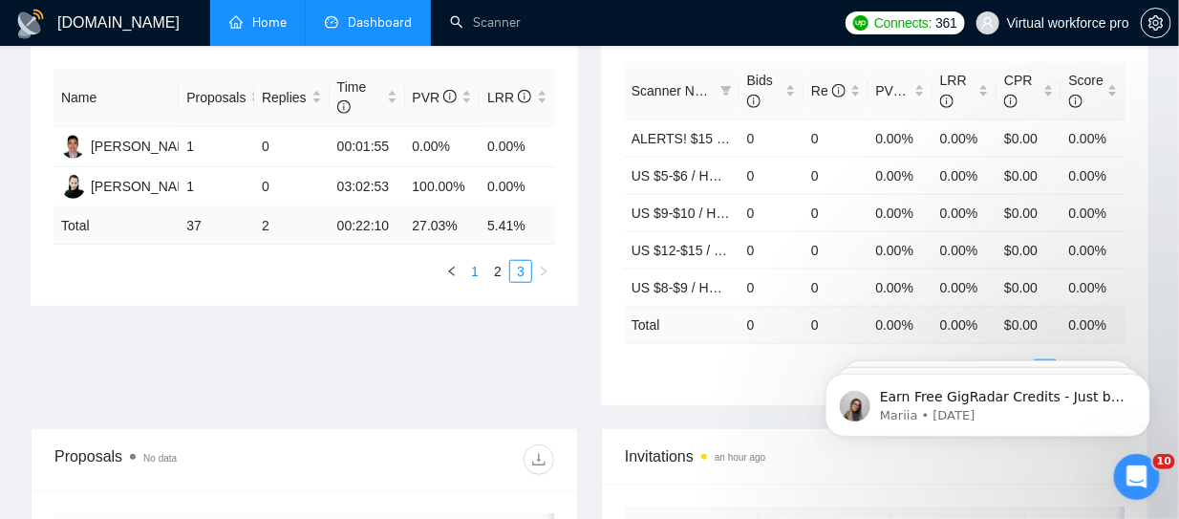
click at [478, 268] on link "1" at bounding box center [474, 271] width 21 height 21
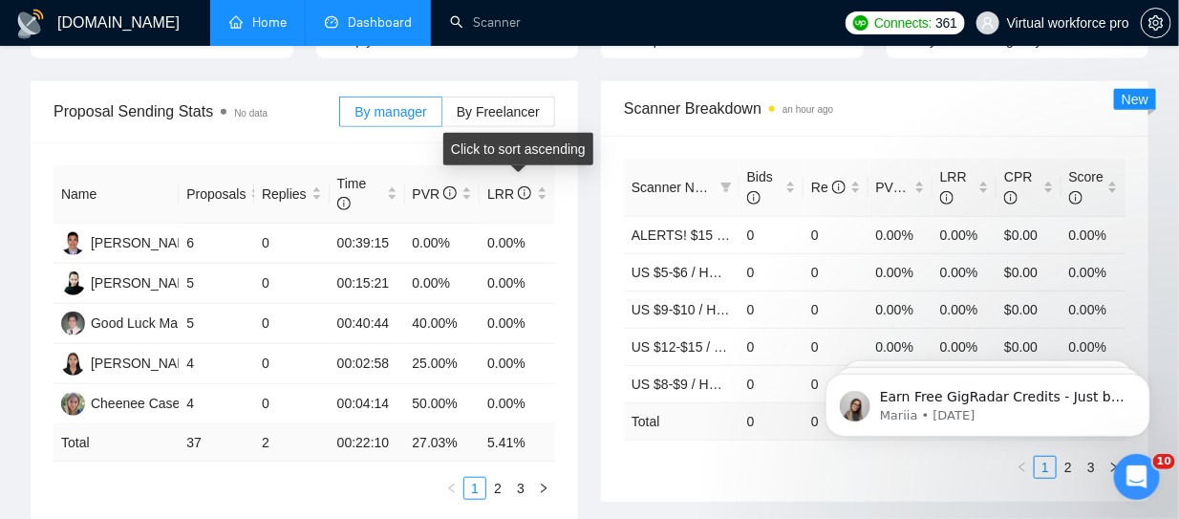
scroll to position [0, 0]
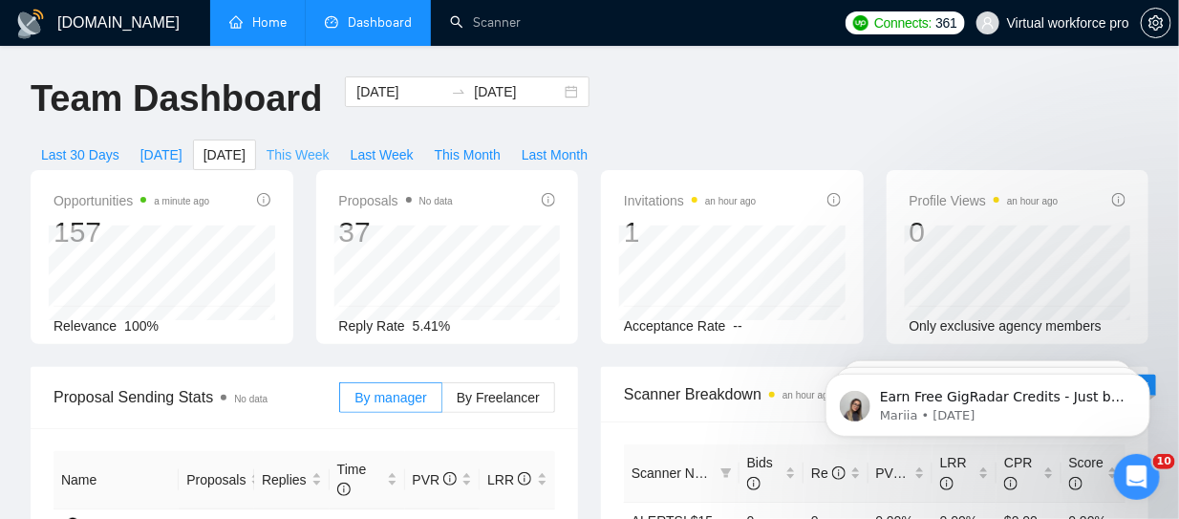
click at [293, 146] on span "This Week" at bounding box center [298, 154] width 63 height 21
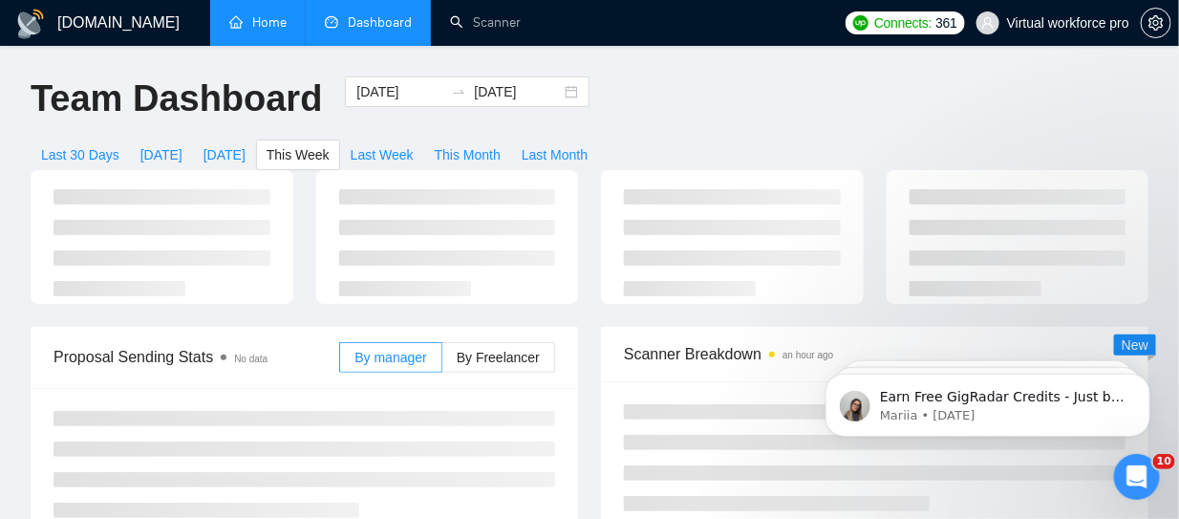
type input "[DATE]"
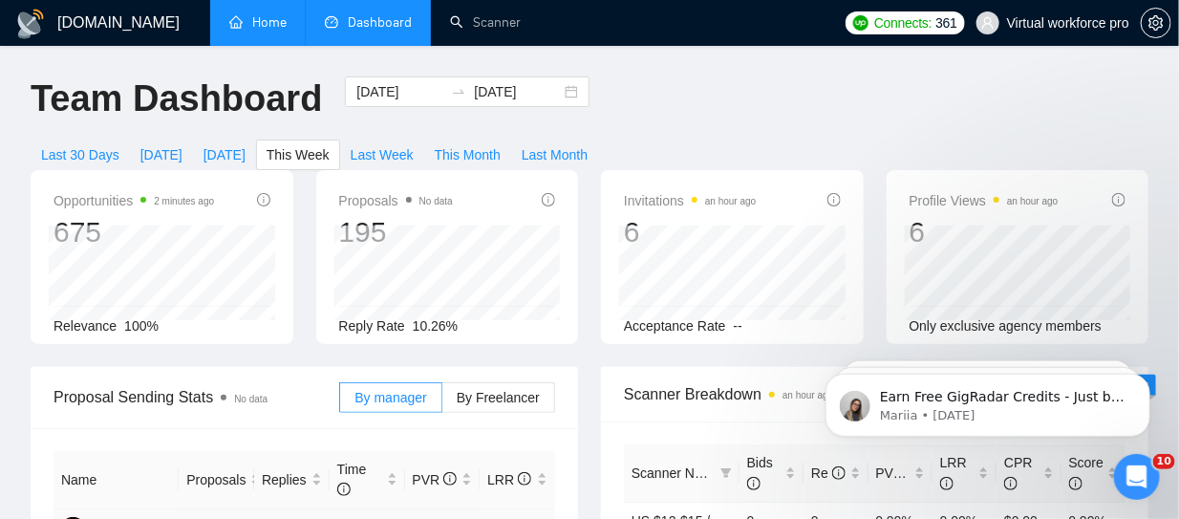
scroll to position [286, 0]
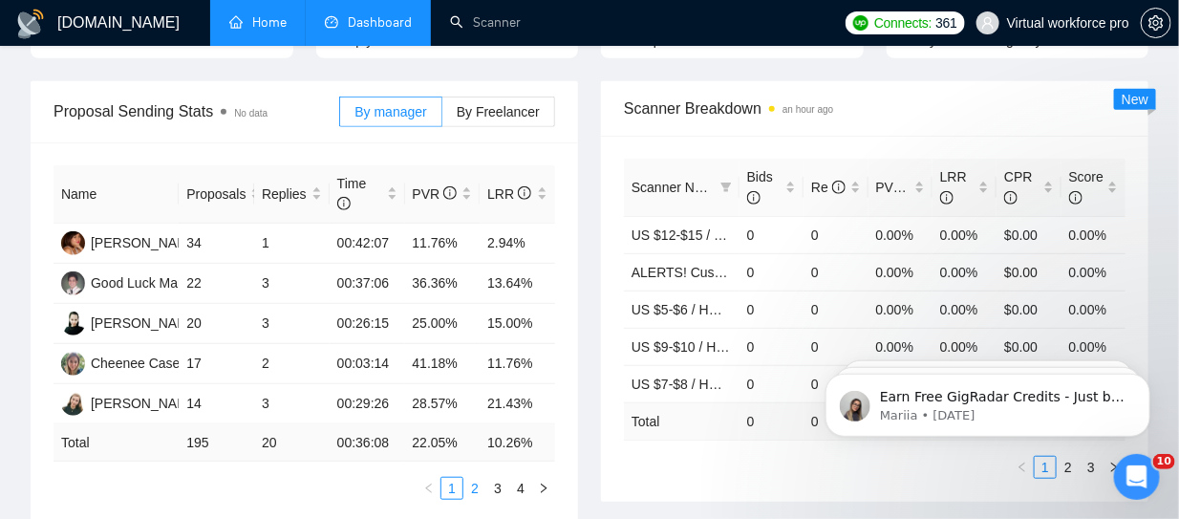
click at [484, 486] on link "2" at bounding box center [474, 488] width 21 height 21
click at [507, 486] on link "3" at bounding box center [497, 488] width 21 height 21
click at [523, 484] on link "4" at bounding box center [520, 488] width 21 height 21
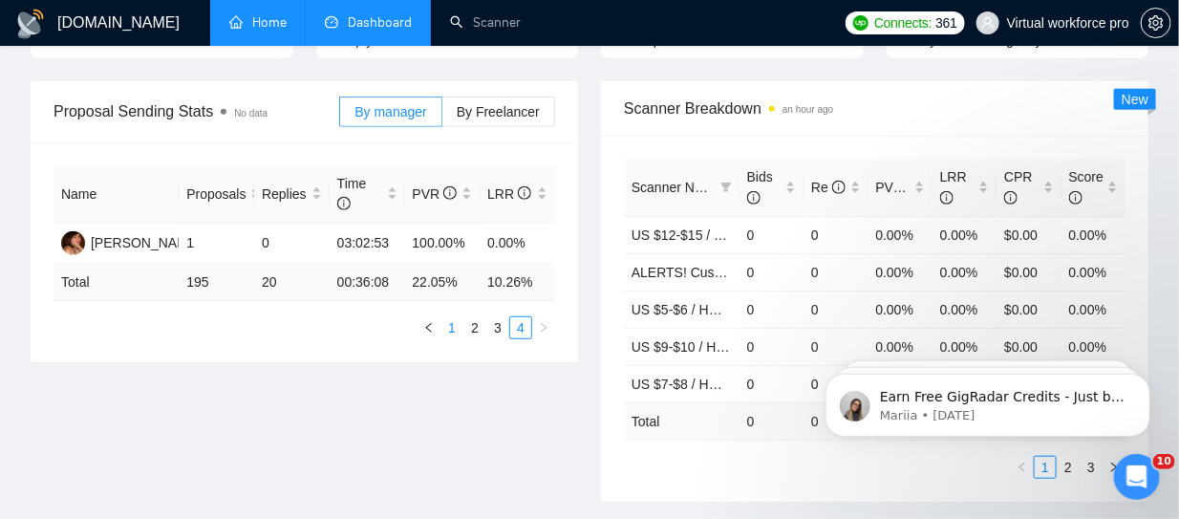
click at [451, 329] on link "1" at bounding box center [451, 327] width 21 height 21
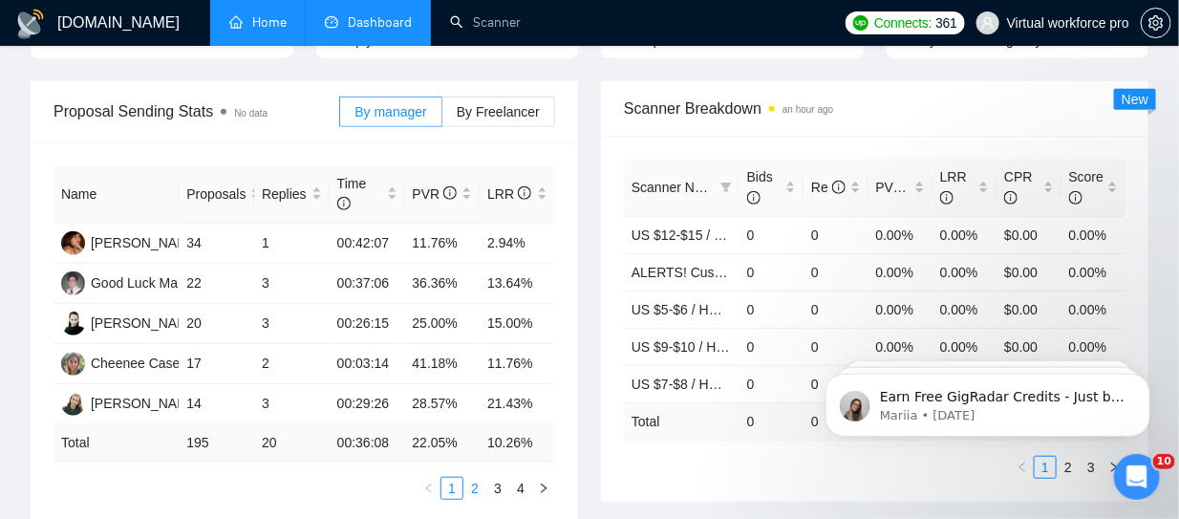
click at [474, 488] on link "2" at bounding box center [474, 488] width 21 height 21
click at [497, 483] on link "3" at bounding box center [497, 488] width 21 height 21
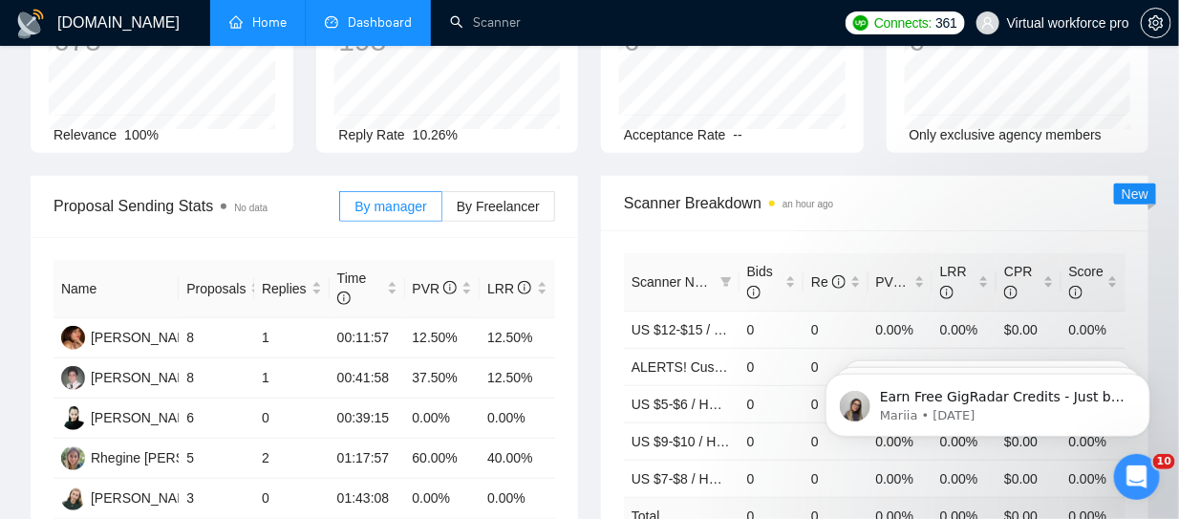
scroll to position [0, 0]
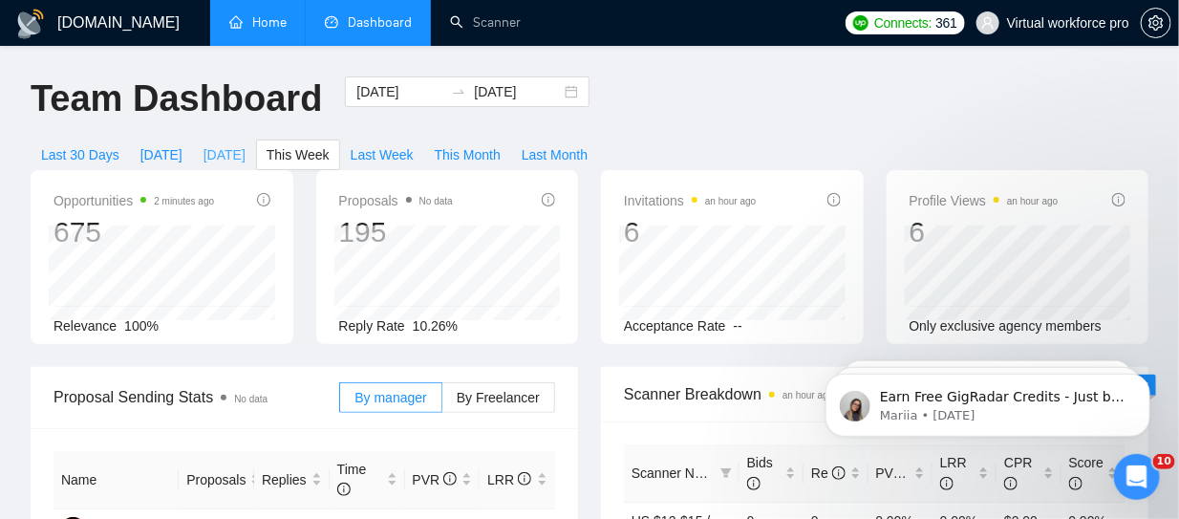
click at [224, 151] on span "[DATE]" at bounding box center [224, 154] width 42 height 21
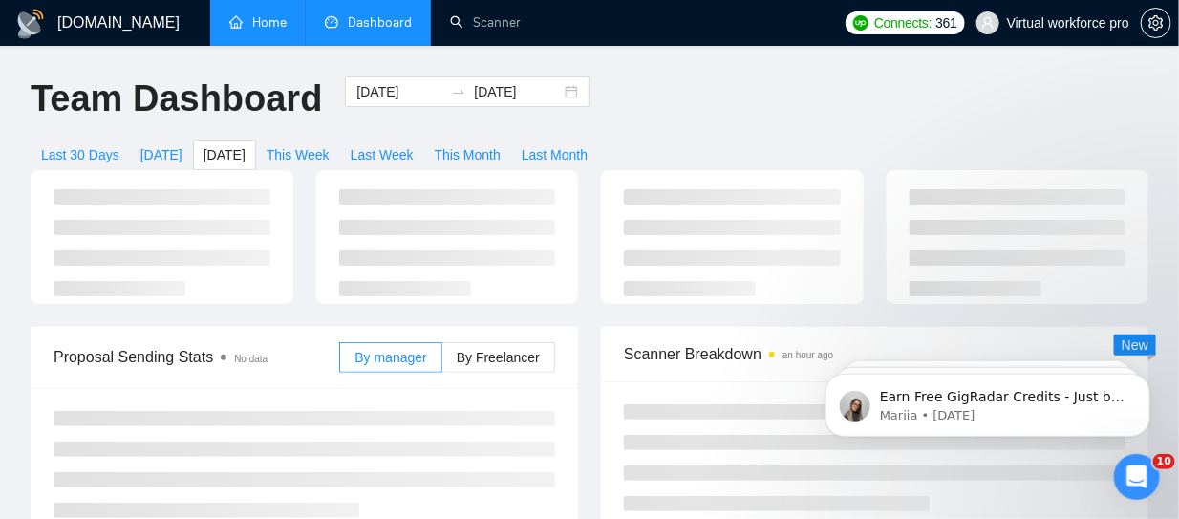
type input "[DATE]"
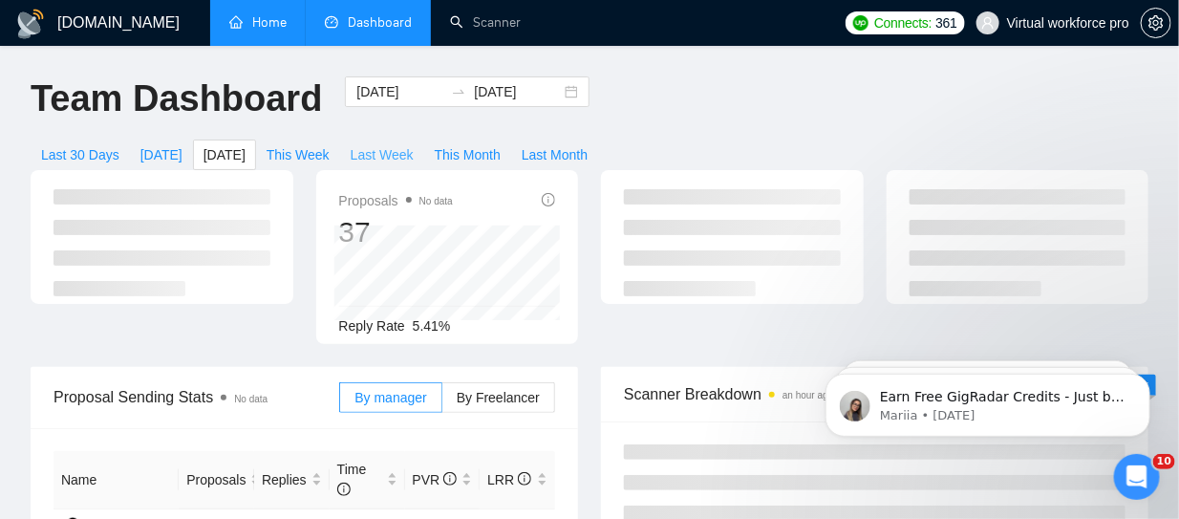
click at [373, 149] on span "Last Week" at bounding box center [382, 154] width 63 height 21
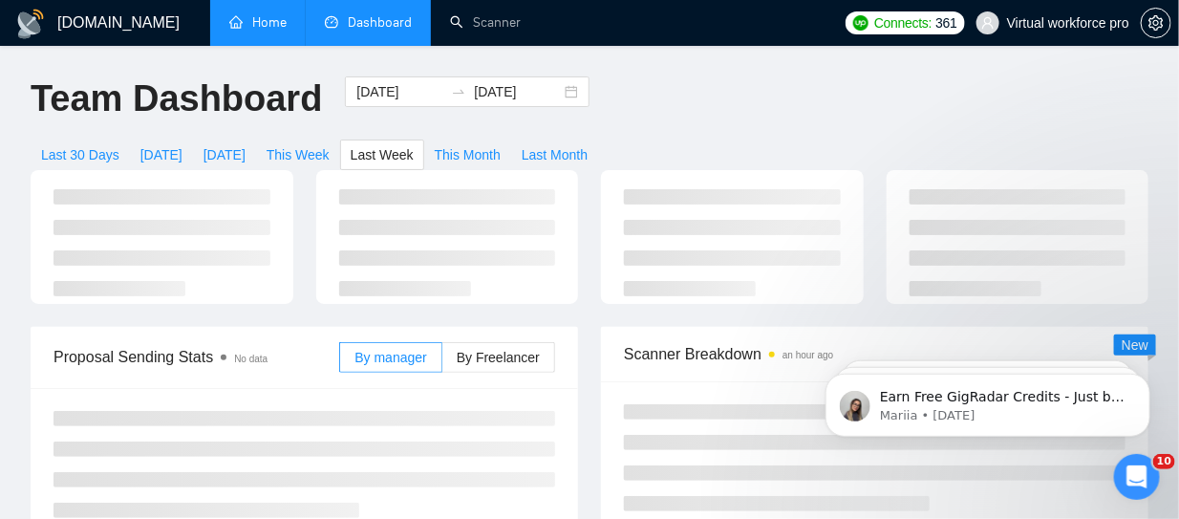
type input "[DATE]"
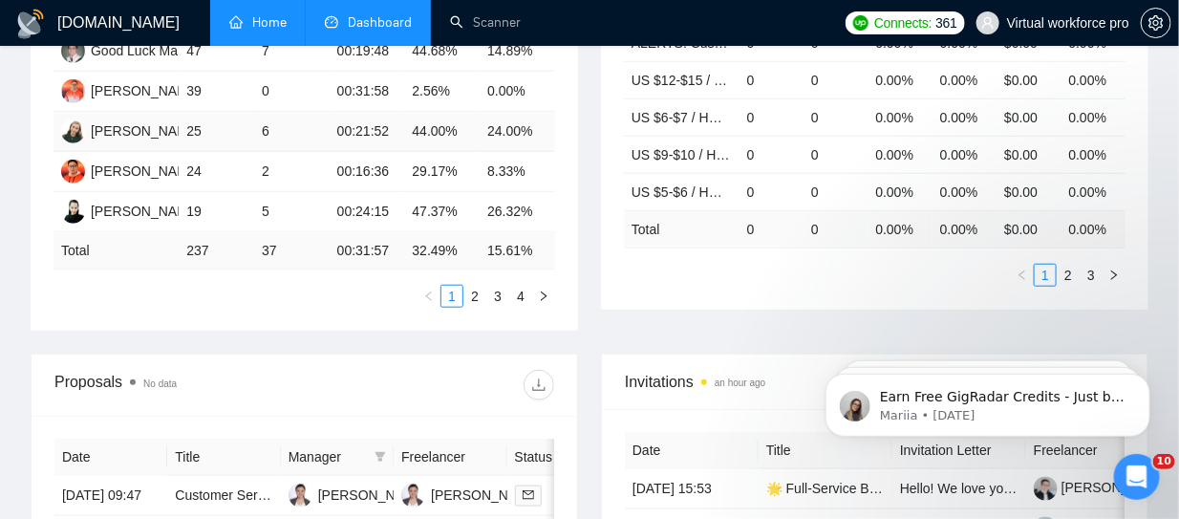
scroll to position [286, 0]
